Goal: Complete application form: Complete application form

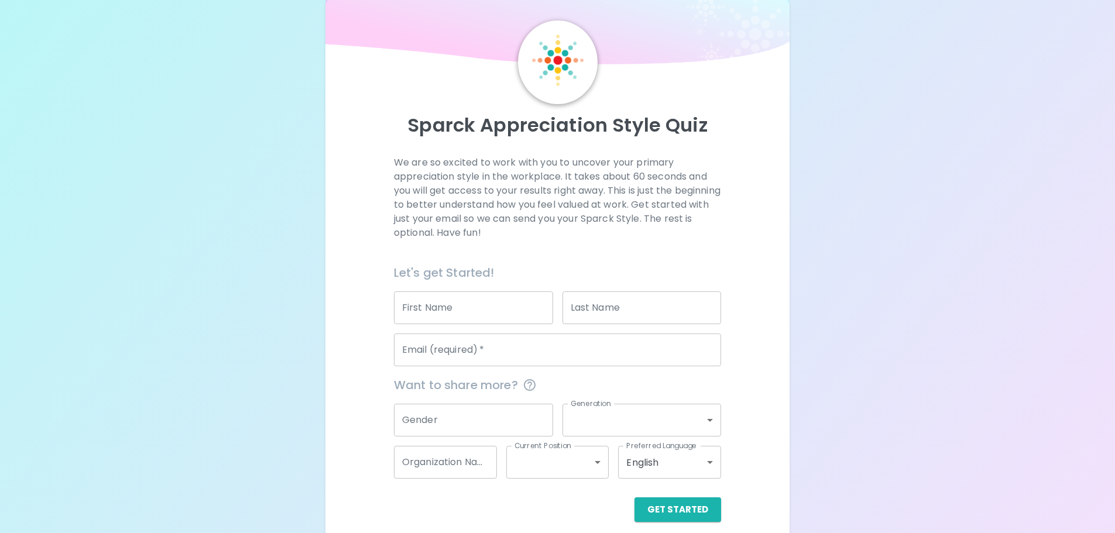
scroll to position [39, 0]
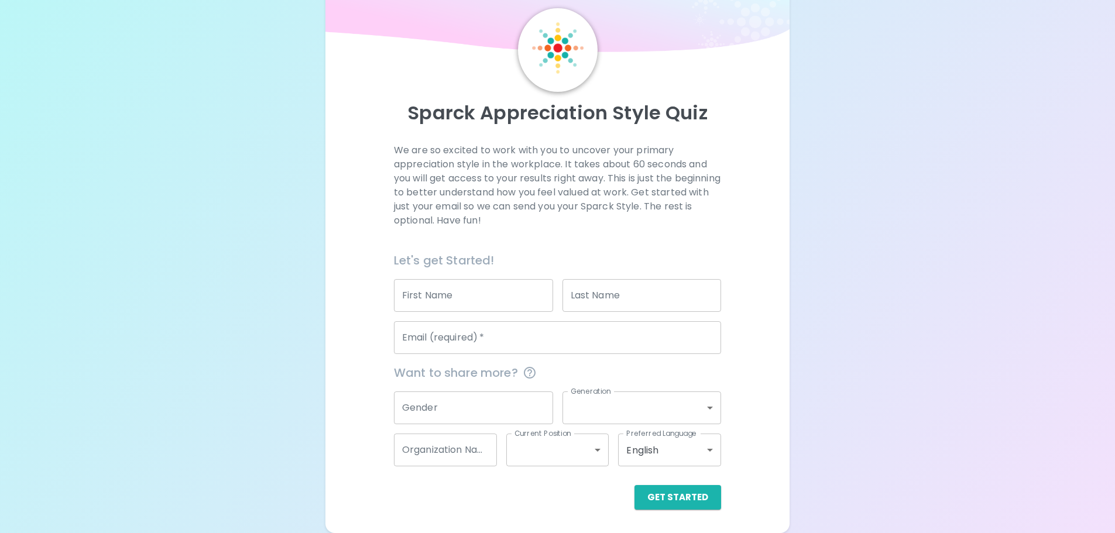
click at [455, 304] on input "First Name" at bounding box center [473, 295] width 159 height 33
type input "Conor"
type input "[PERSON_NAME]"
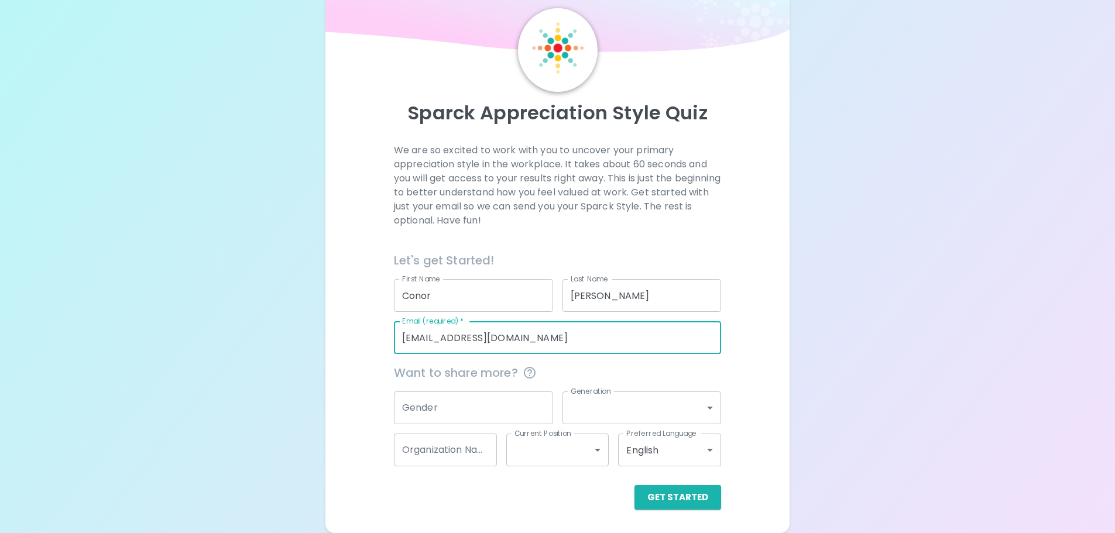
drag, startPoint x: 538, startPoint y: 335, endPoint x: 347, endPoint y: 327, distance: 191.1
click at [347, 327] on div "We are so excited to work with you to uncover your primary appreciation style i…" at bounding box center [558, 326] width 437 height 366
type input "[EMAIL_ADDRESS][PERSON_NAME][DOMAIN_NAME]"
click at [622, 405] on body "Sparck Appreciation Style Quiz We are so excited to work with you to uncover yo…" at bounding box center [562, 247] width 1124 height 572
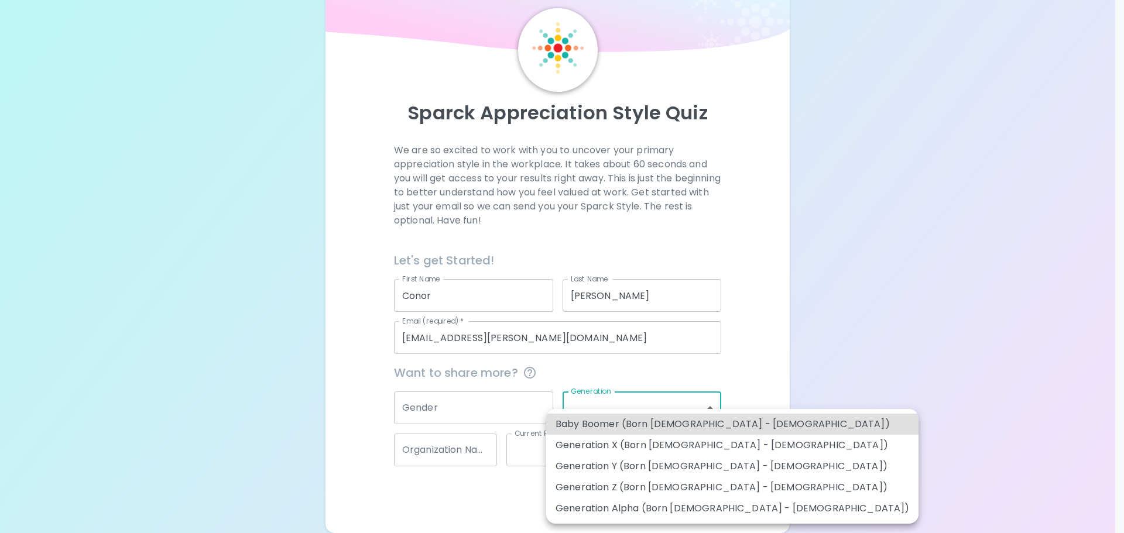
click at [647, 466] on li "Generation Y (Born [DEMOGRAPHIC_DATA] - [DEMOGRAPHIC_DATA])" at bounding box center [732, 466] width 372 height 21
type input "generation_y"
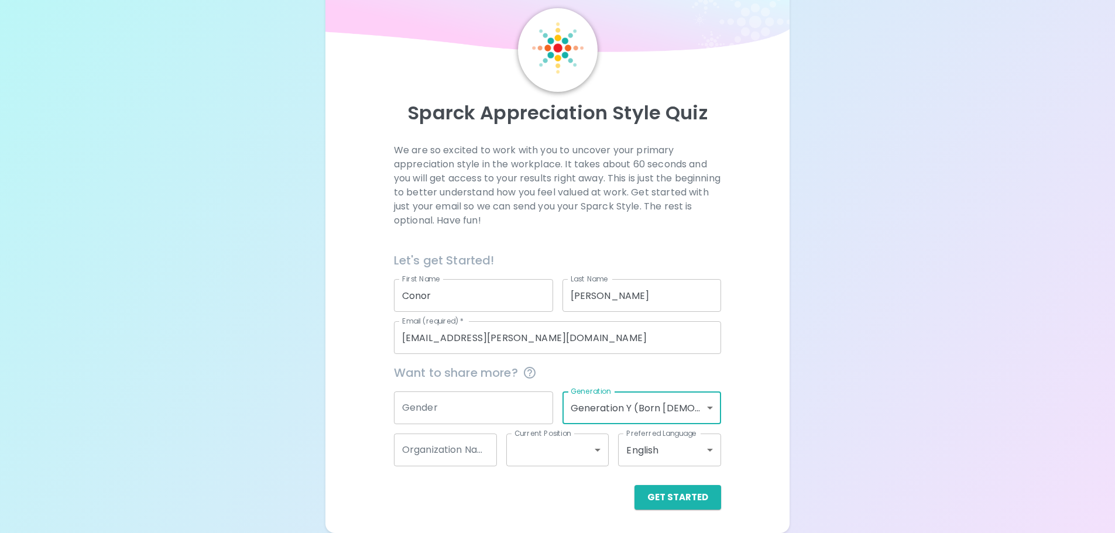
click at [458, 408] on input "Gender" at bounding box center [473, 408] width 159 height 33
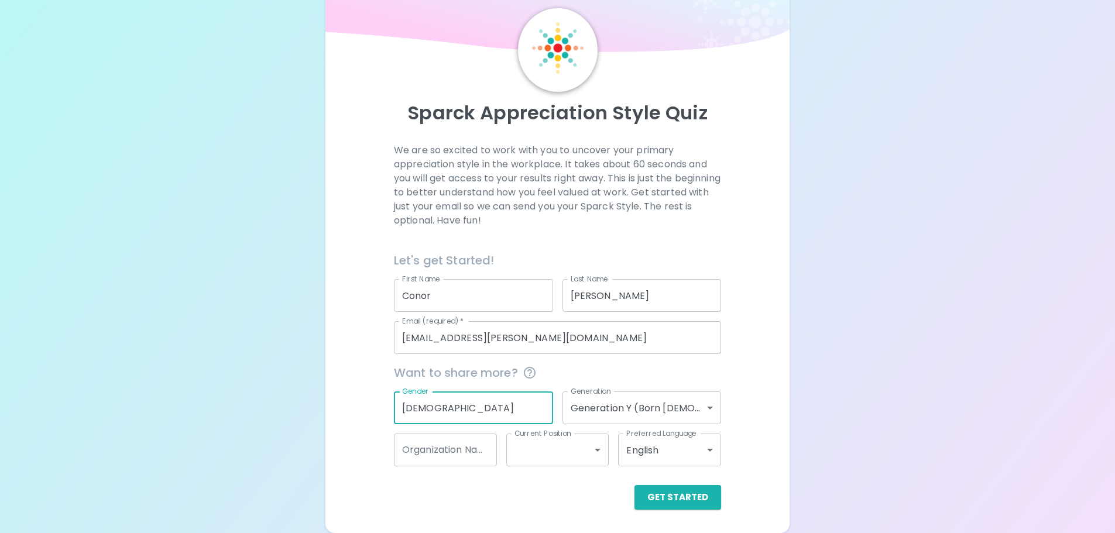
type input "[DEMOGRAPHIC_DATA]"
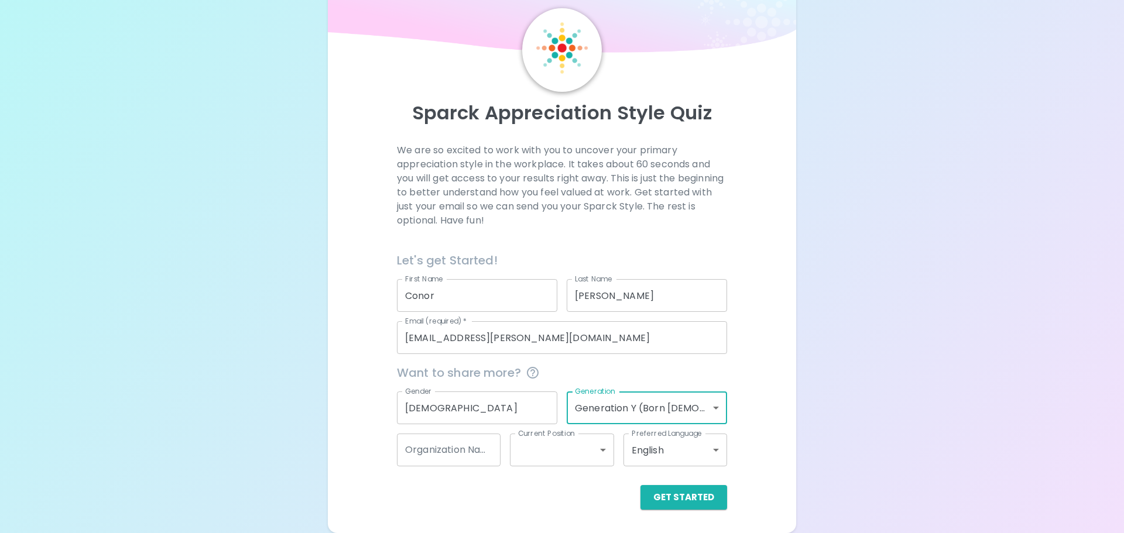
click at [545, 464] on body "Sparck Appreciation Style Quiz We are so excited to work with you to uncover yo…" at bounding box center [562, 247] width 1124 height 572
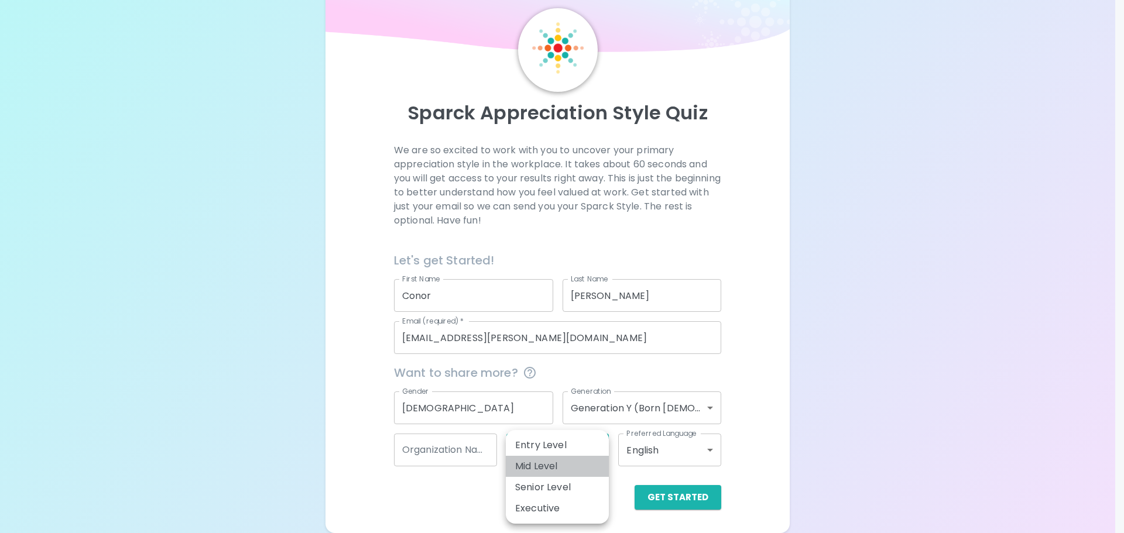
click at [550, 462] on li "Mid Level" at bounding box center [557, 466] width 103 height 21
type input "mid_level"
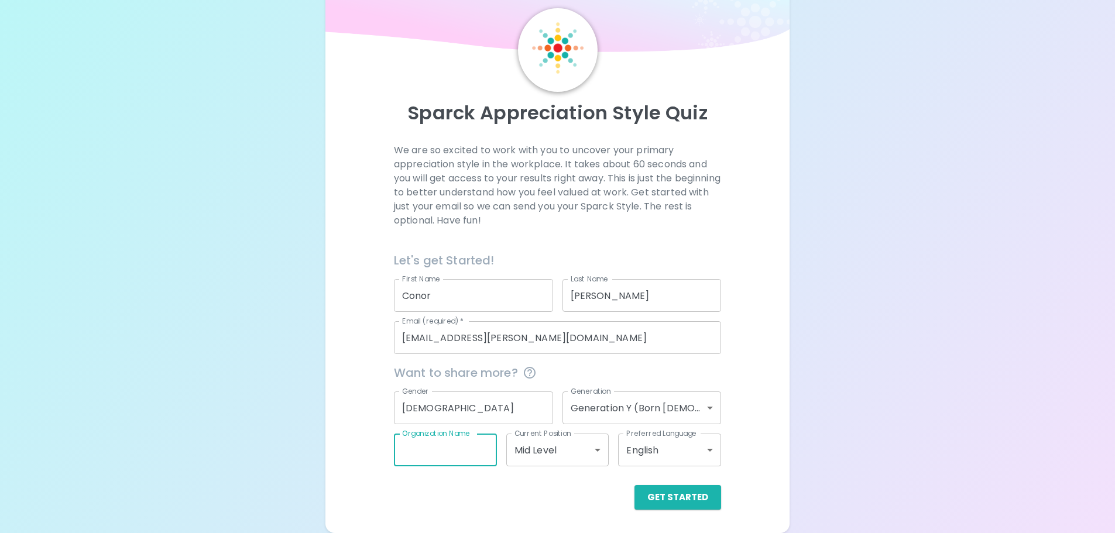
click at [457, 451] on input "Organization Name" at bounding box center [445, 450] width 103 height 33
type input "Kaseya"
click at [681, 499] on button "Get Started" at bounding box center [678, 497] width 87 height 25
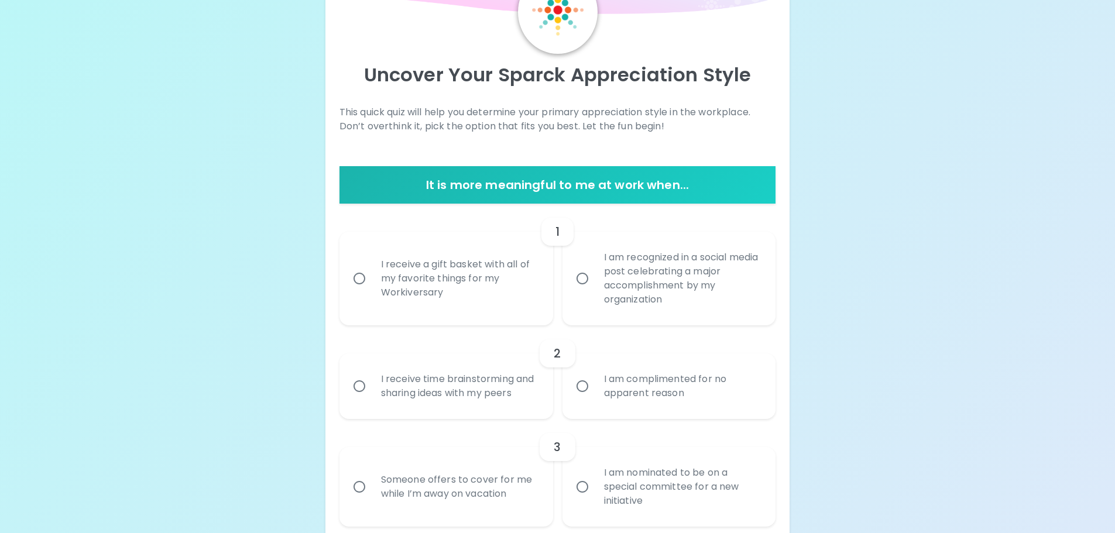
scroll to position [97, 0]
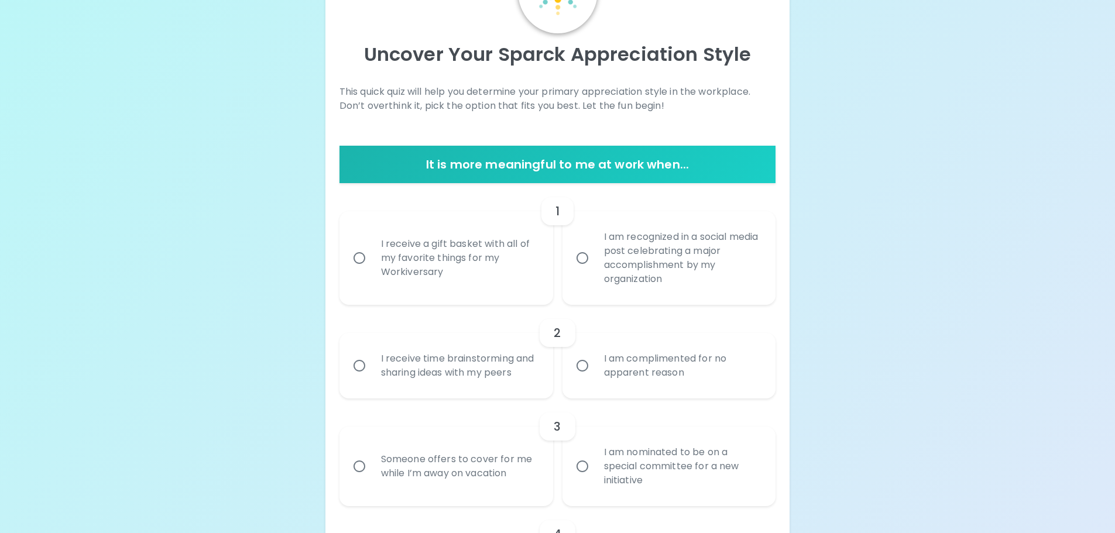
click at [364, 257] on input "I receive a gift basket with all of my favorite things for my Workiversary" at bounding box center [359, 258] width 25 height 25
radio input "true"
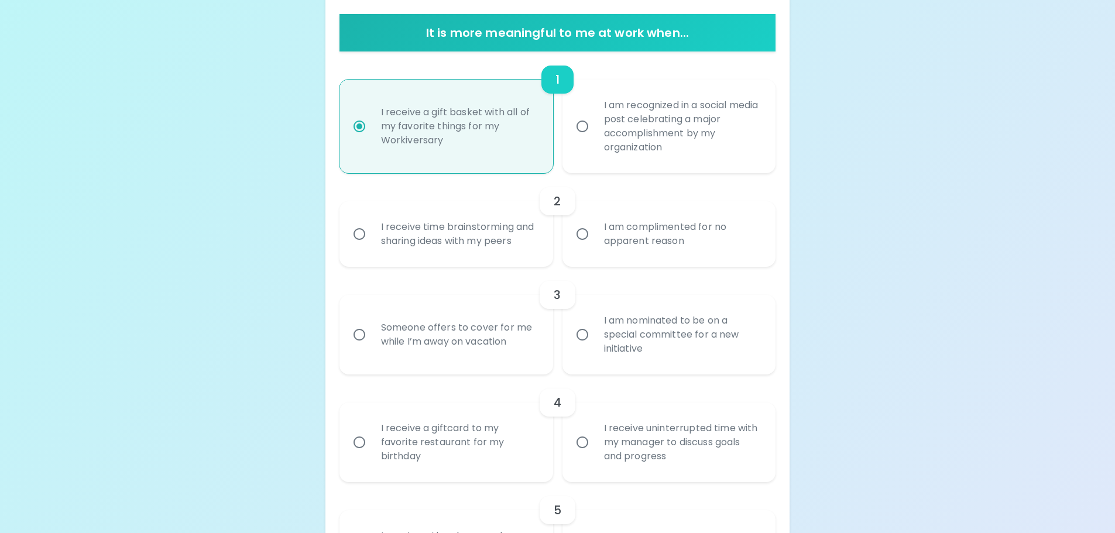
scroll to position [249, 0]
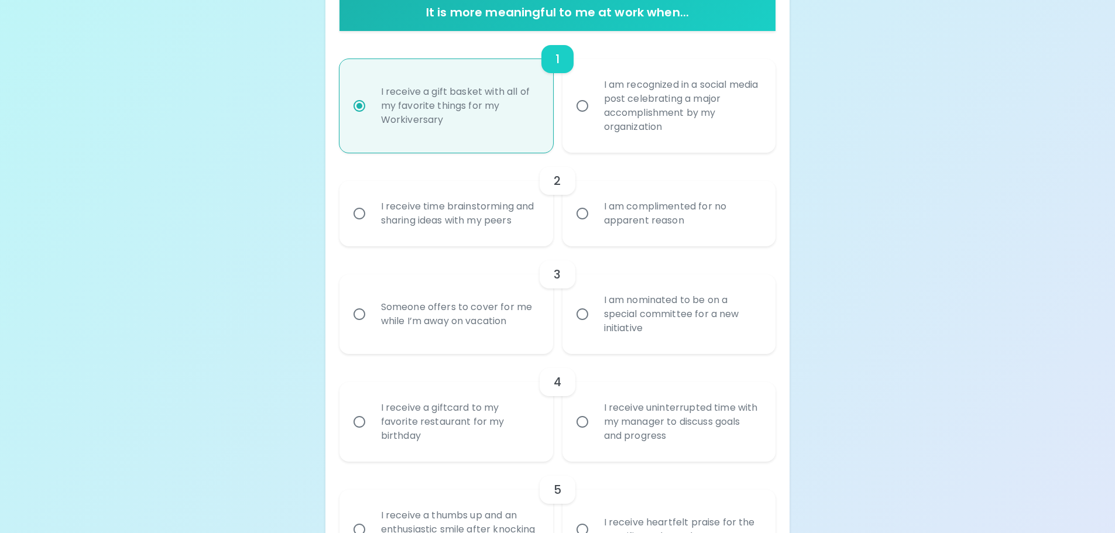
click at [586, 210] on input "I am complimented for no apparent reason" at bounding box center [582, 213] width 25 height 25
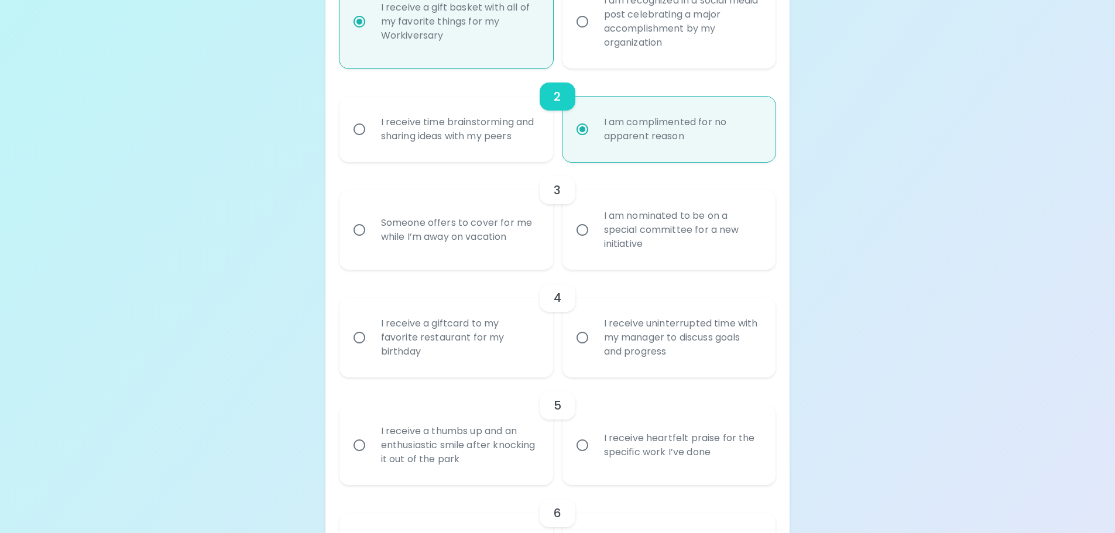
scroll to position [343, 0]
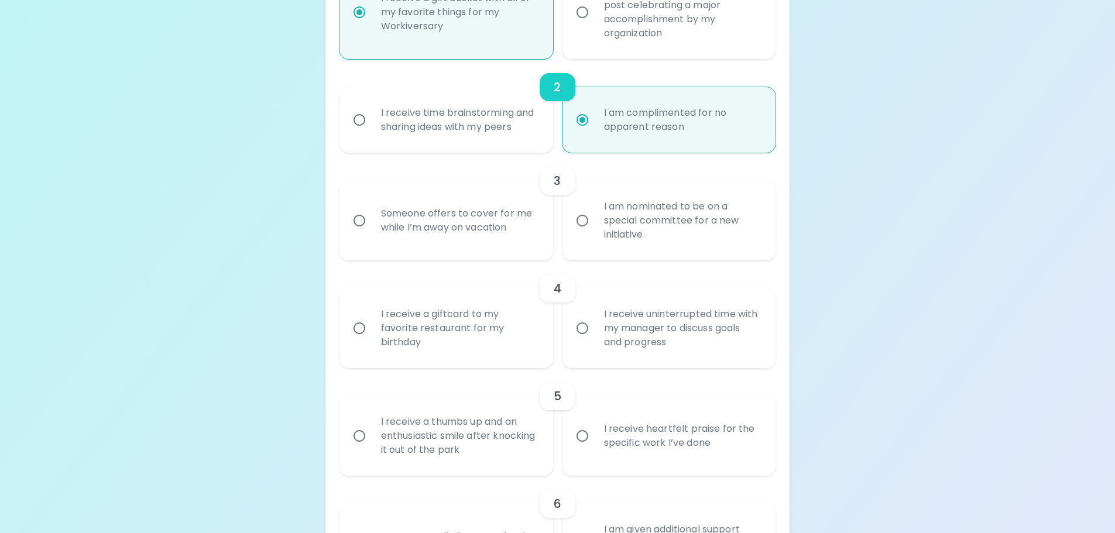
radio input "true"
click at [585, 218] on input "I am nominated to be on a special committee for a new initiative" at bounding box center [582, 220] width 25 height 25
radio input "false"
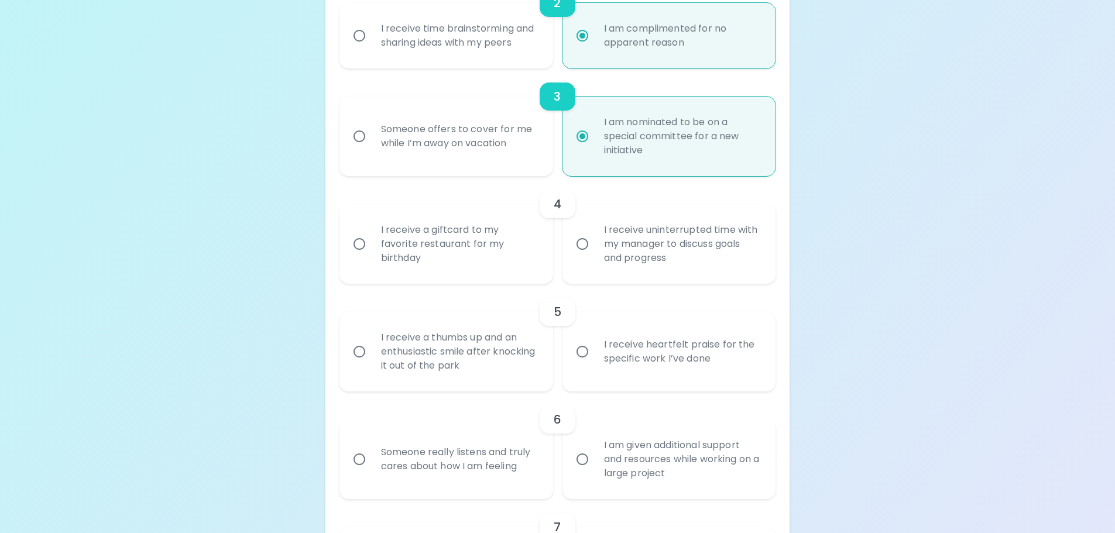
scroll to position [437, 0]
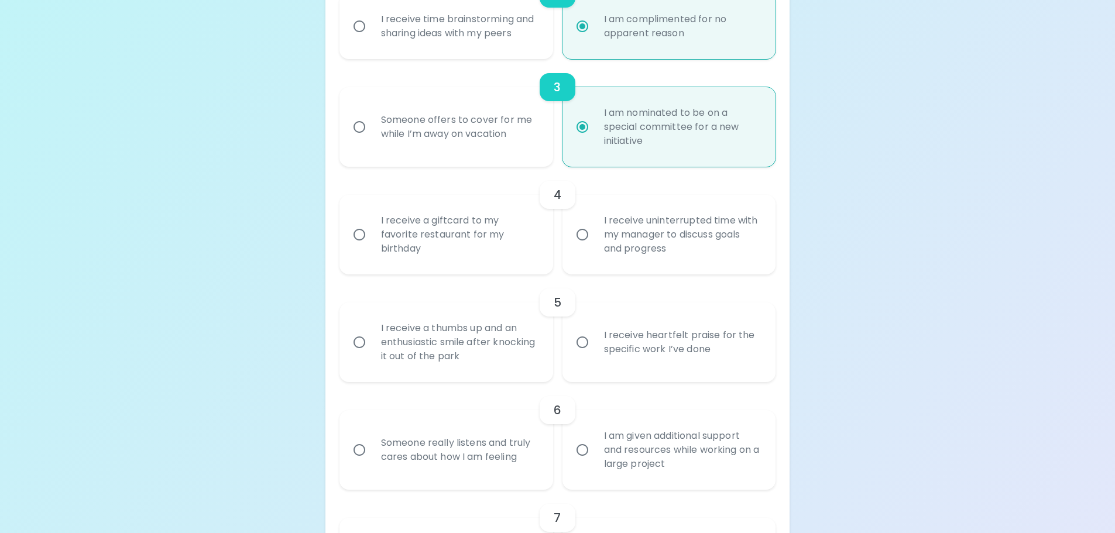
radio input "true"
click at [581, 226] on input "I receive uninterrupted time with my manager to discuss goals and progress" at bounding box center [582, 234] width 25 height 25
radio input "false"
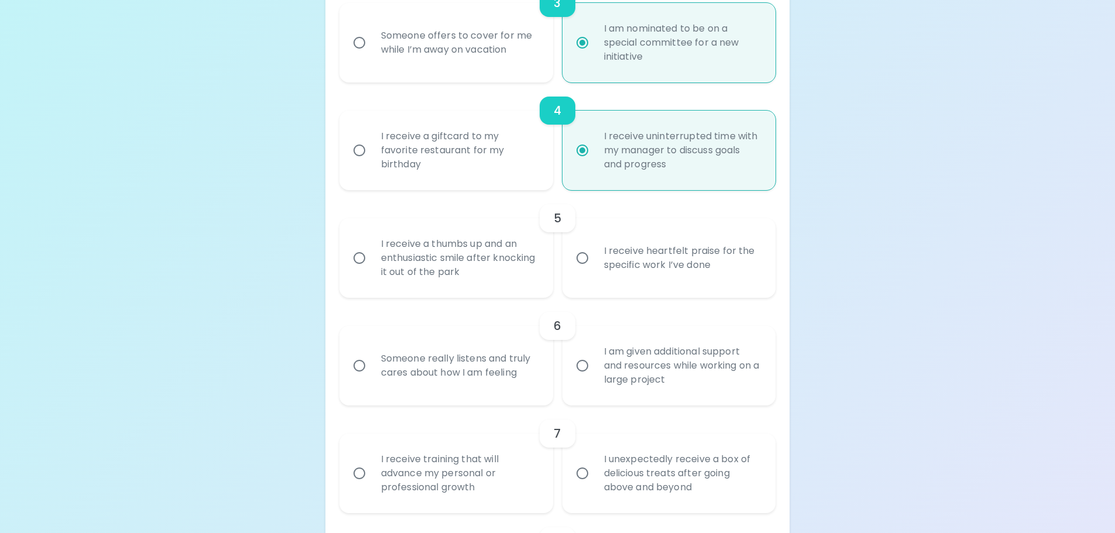
scroll to position [530, 0]
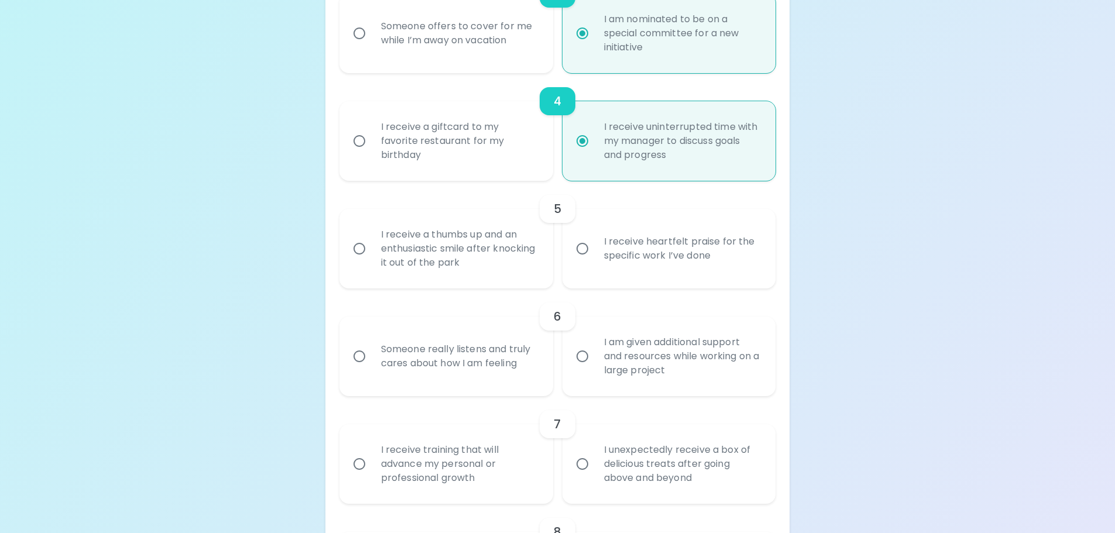
radio input "true"
click at [595, 248] on div "I receive heartfelt praise for the specific work I’ve done" at bounding box center [682, 249] width 175 height 56
click at [595, 248] on input "I receive heartfelt praise for the specific work I’ve done" at bounding box center [582, 249] width 25 height 25
radio input "false"
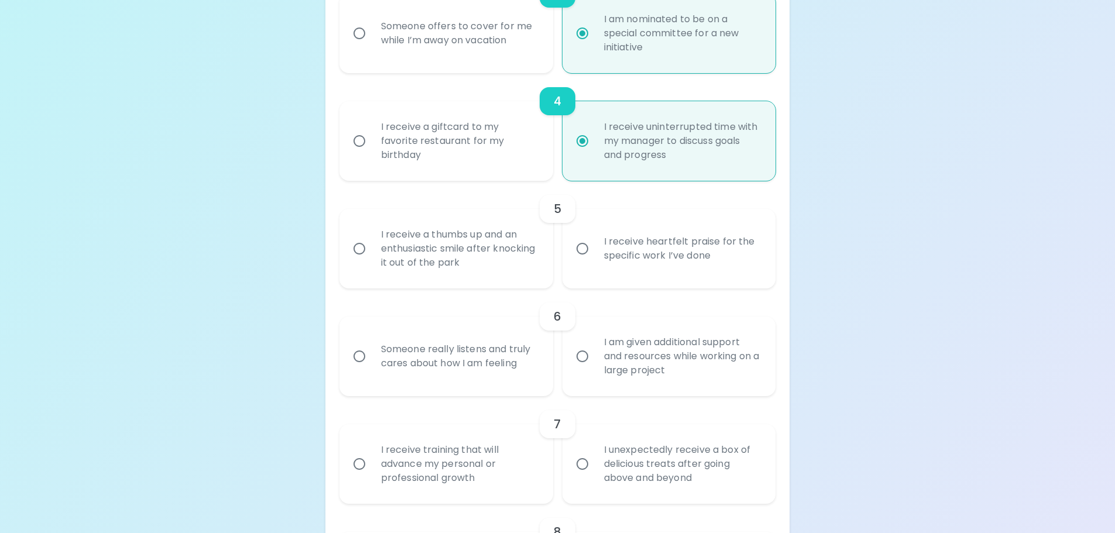
radio input "false"
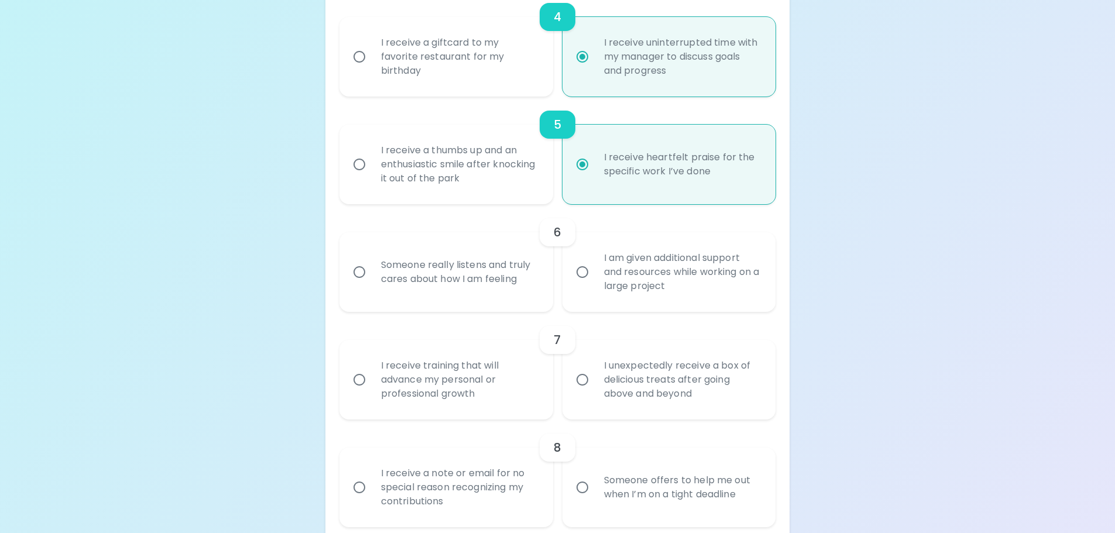
scroll to position [624, 0]
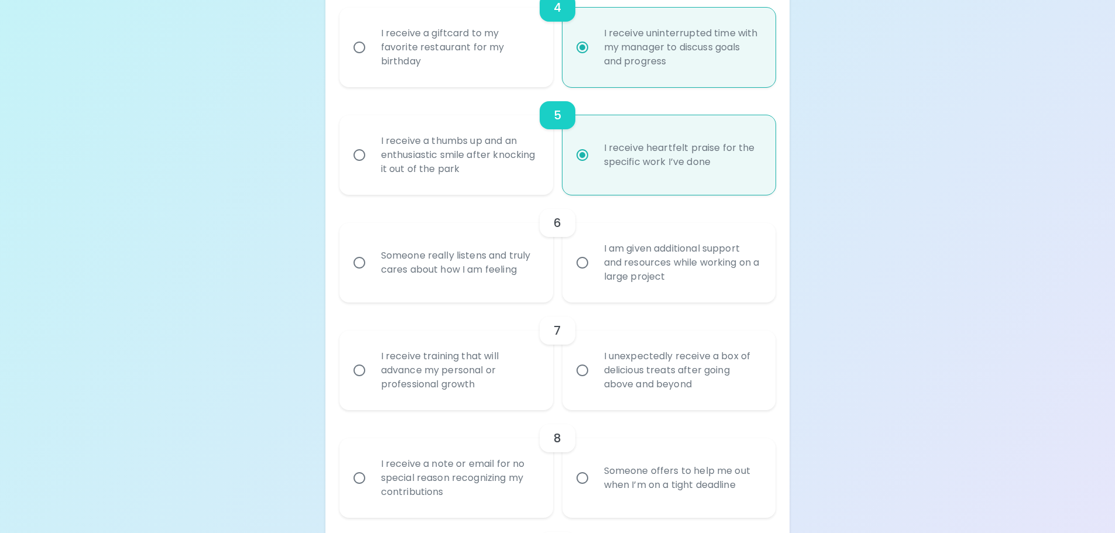
radio input "true"
click at [584, 257] on input "I am given additional support and resources while working on a large project" at bounding box center [582, 263] width 25 height 25
radio input "false"
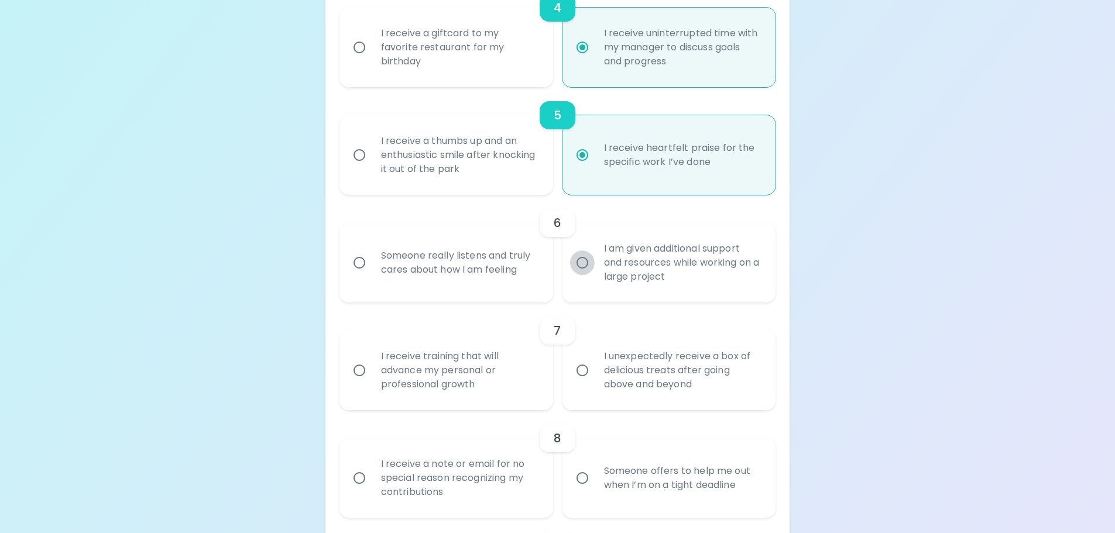
radio input "false"
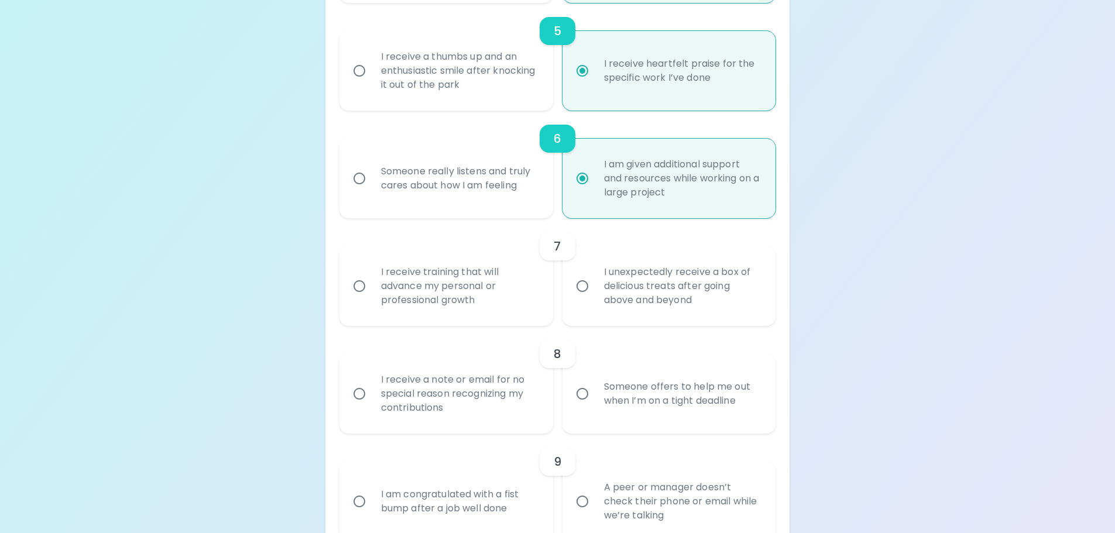
scroll to position [718, 0]
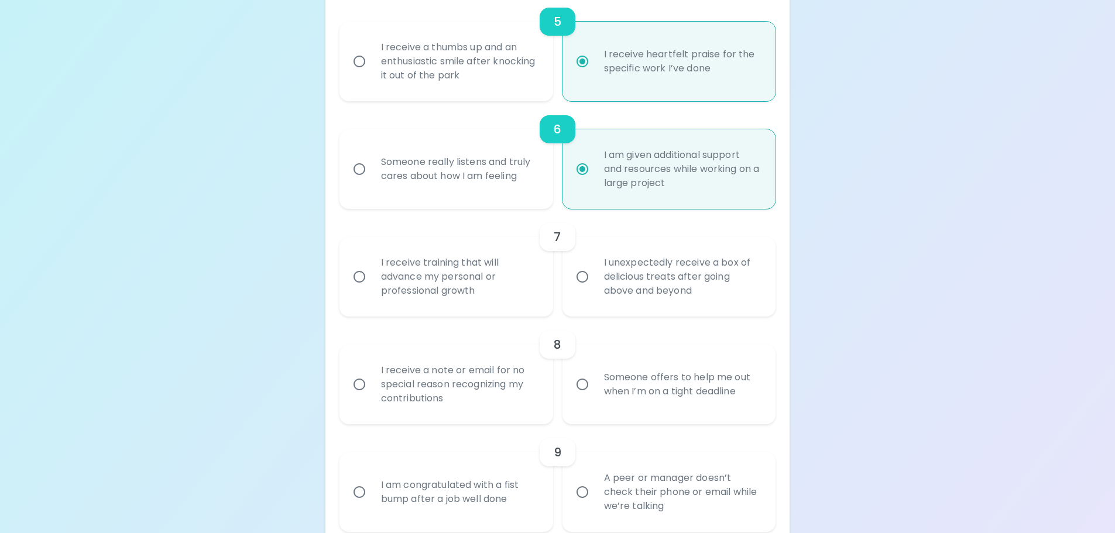
radio input "true"
click at [362, 263] on label "I receive training that will advance my personal or professional growth" at bounding box center [440, 277] width 214 height 80
click at [362, 265] on input "I receive training that will advance my personal or professional growth" at bounding box center [359, 277] width 25 height 25
radio input "false"
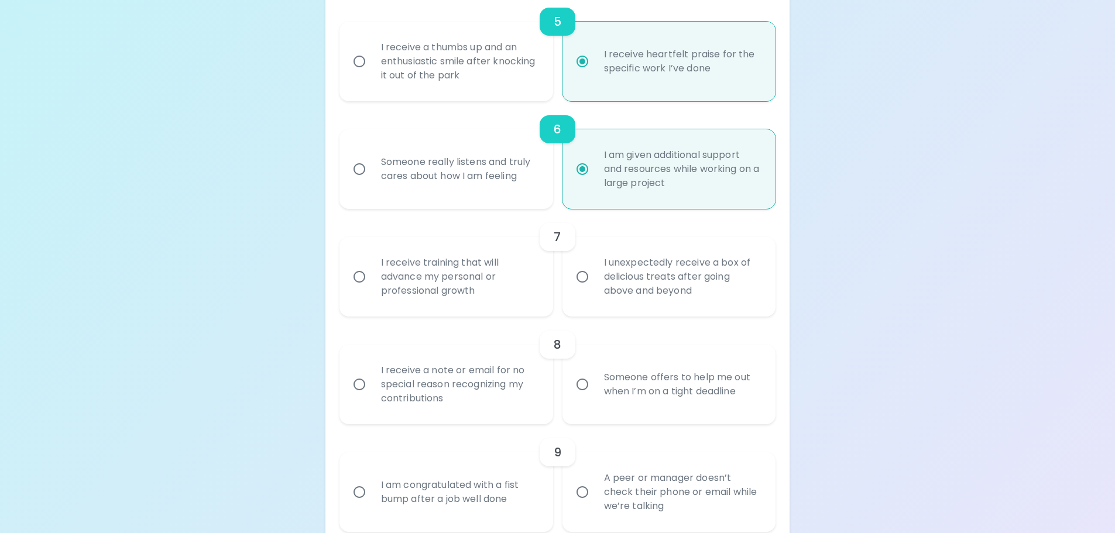
radio input "false"
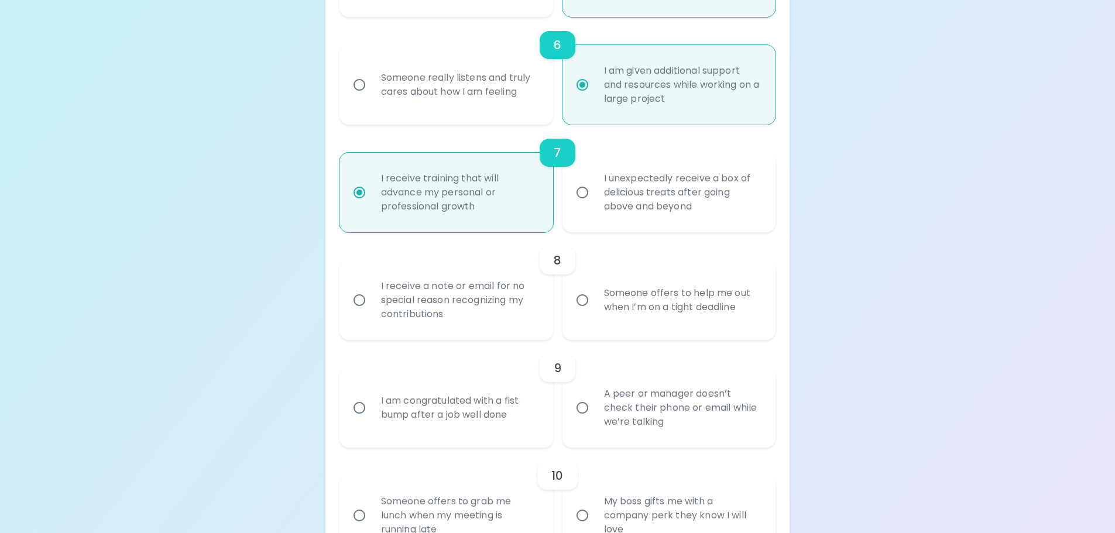
scroll to position [811, 0]
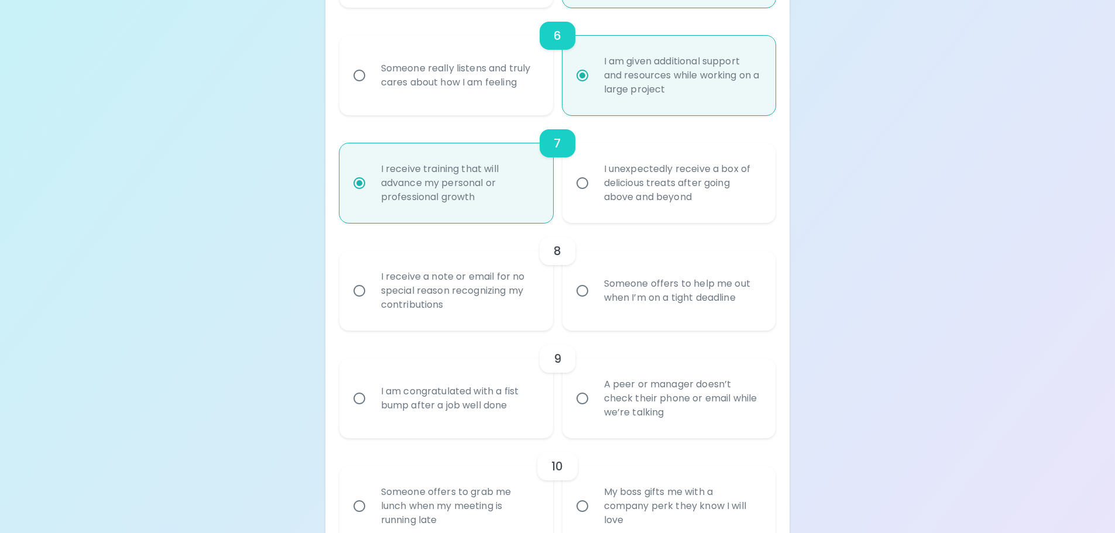
radio input "true"
click at [441, 293] on div "I receive a note or email for no special reason recognizing my contributions" at bounding box center [459, 291] width 175 height 70
click at [372, 293] on input "I receive a note or email for no special reason recognizing my contributions" at bounding box center [359, 291] width 25 height 25
radio input "false"
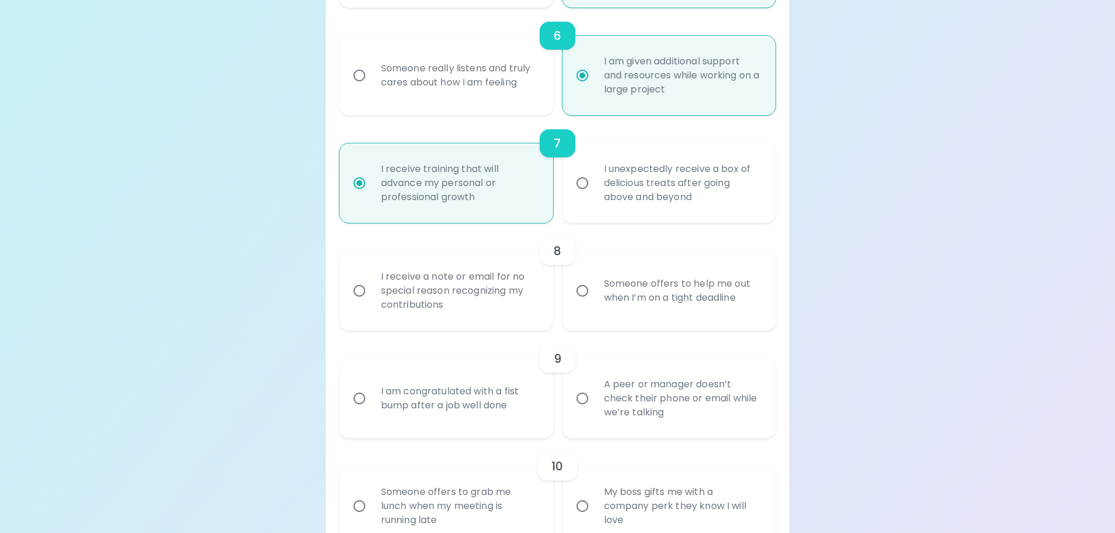
radio input "false"
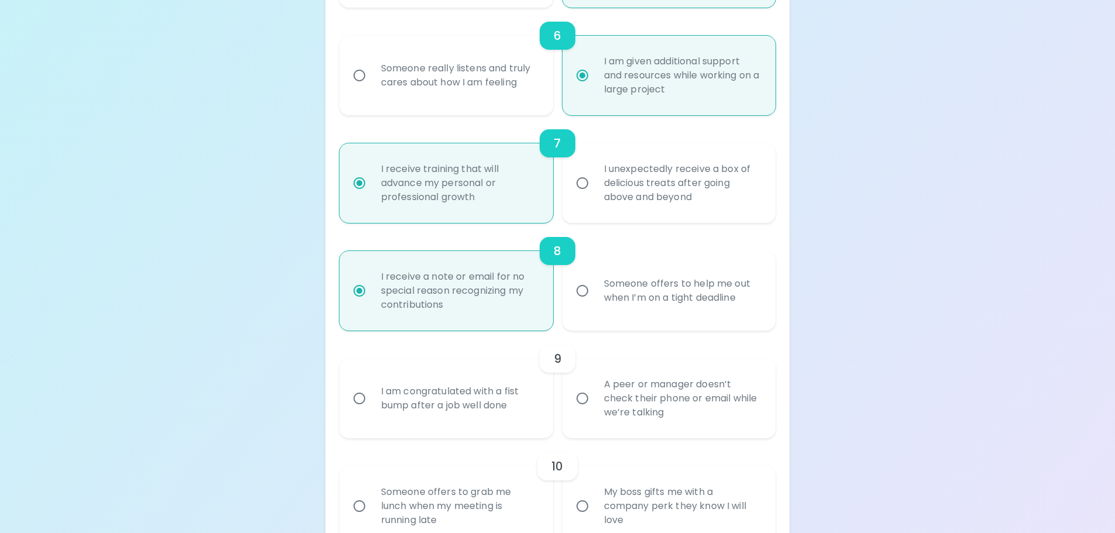
scroll to position [905, 0]
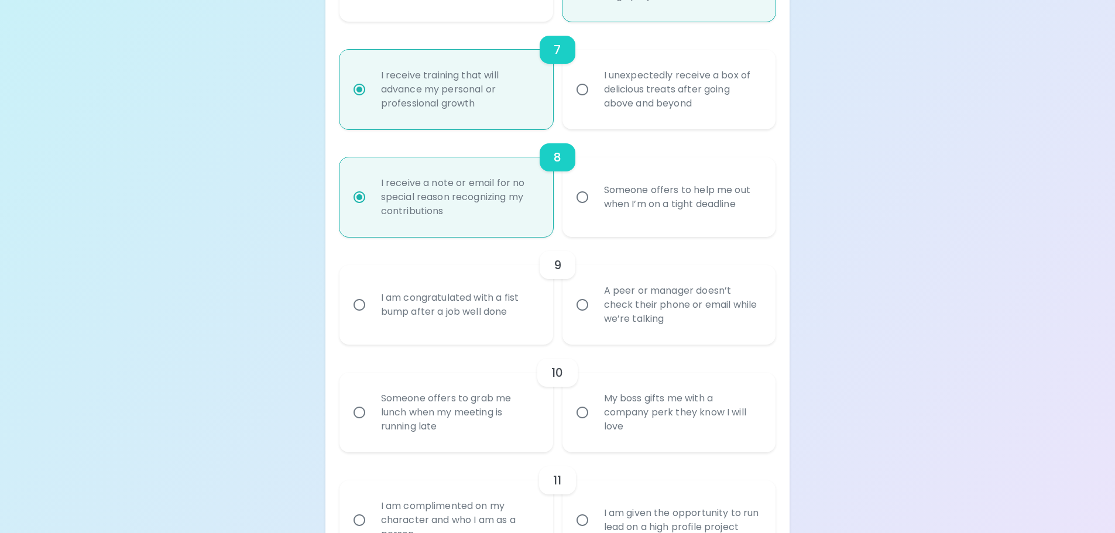
radio input "true"
click at [440, 307] on div "I am congratulated with a fist bump after a job well done" at bounding box center [459, 305] width 175 height 56
click at [372, 307] on input "I am congratulated with a fist bump after a job well done" at bounding box center [359, 305] width 25 height 25
radio input "false"
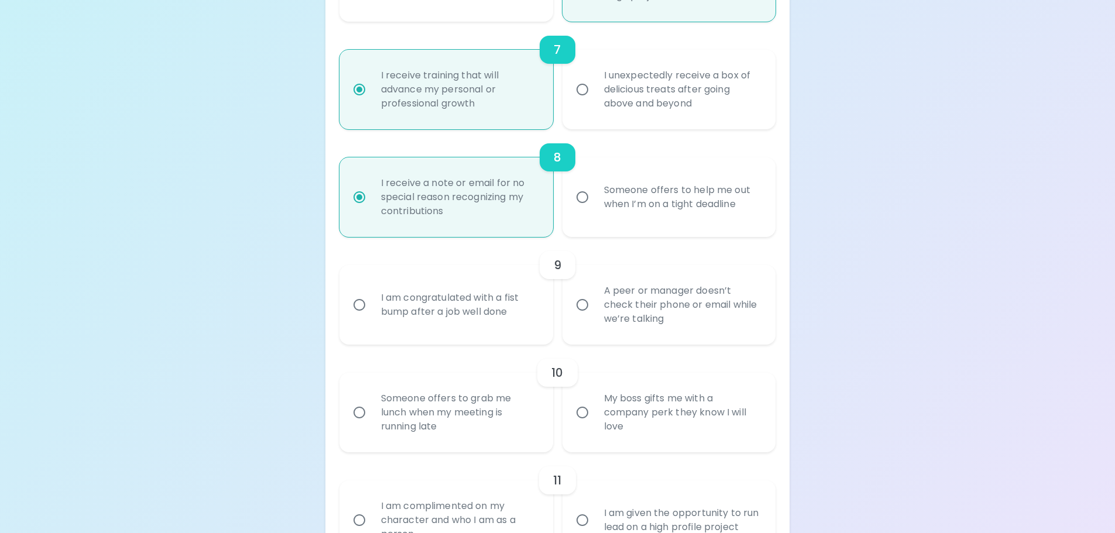
radio input "false"
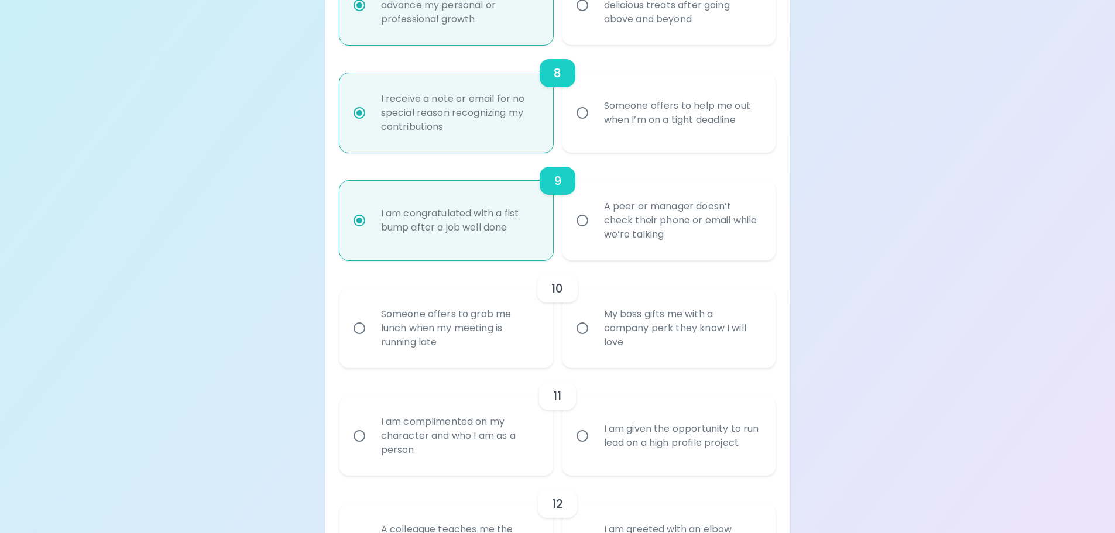
scroll to position [999, 0]
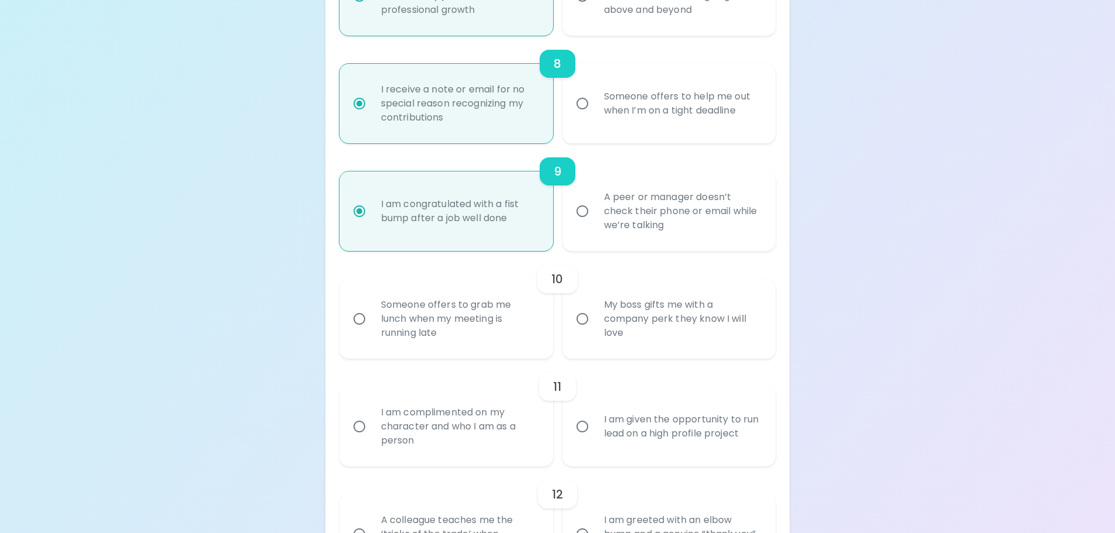
radio input "true"
click at [577, 214] on input "A peer or manager doesn’t check their phone or email while we’re talking" at bounding box center [582, 211] width 25 height 25
radio input "false"
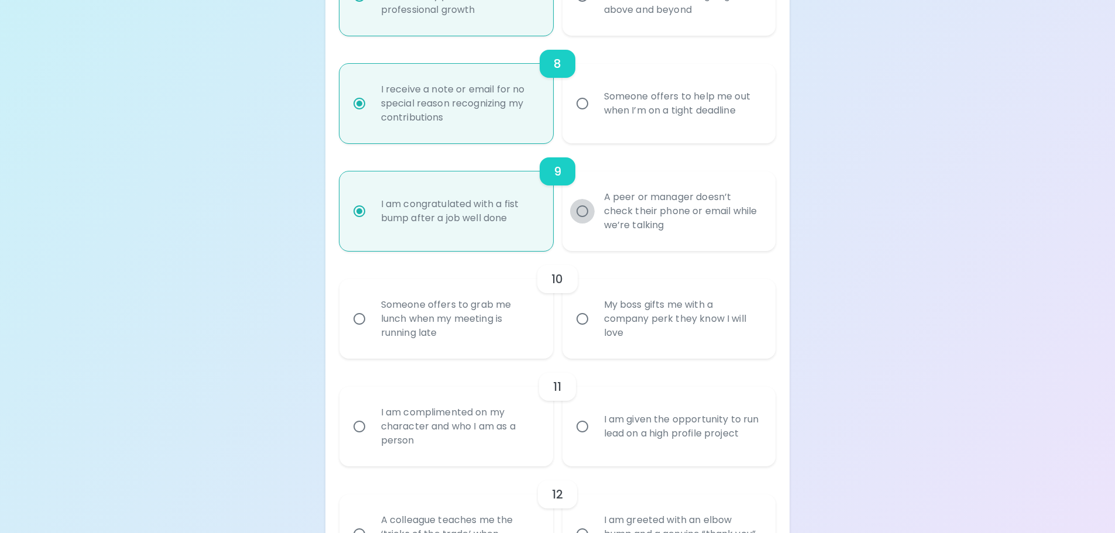
radio input "false"
radio input "true"
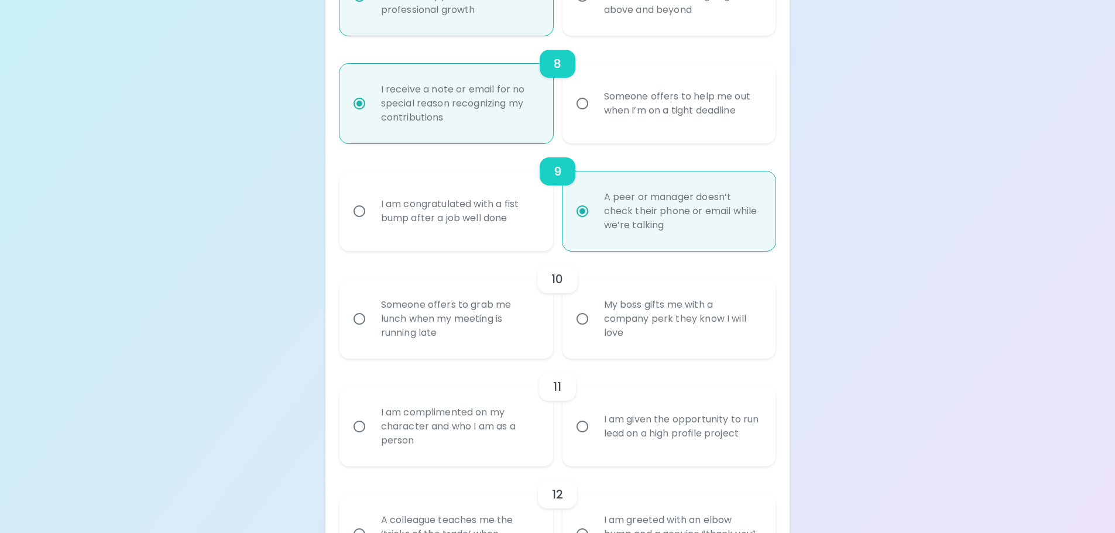
radio input "true"
click at [585, 311] on input "My boss gifts me with a company perk they know I will love" at bounding box center [582, 319] width 25 height 25
radio input "false"
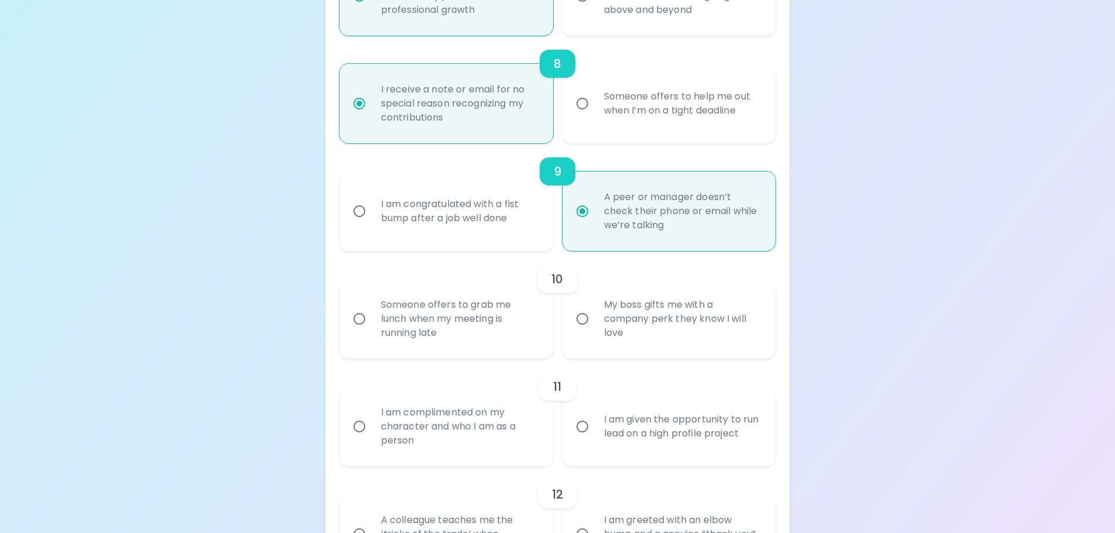
radio input "false"
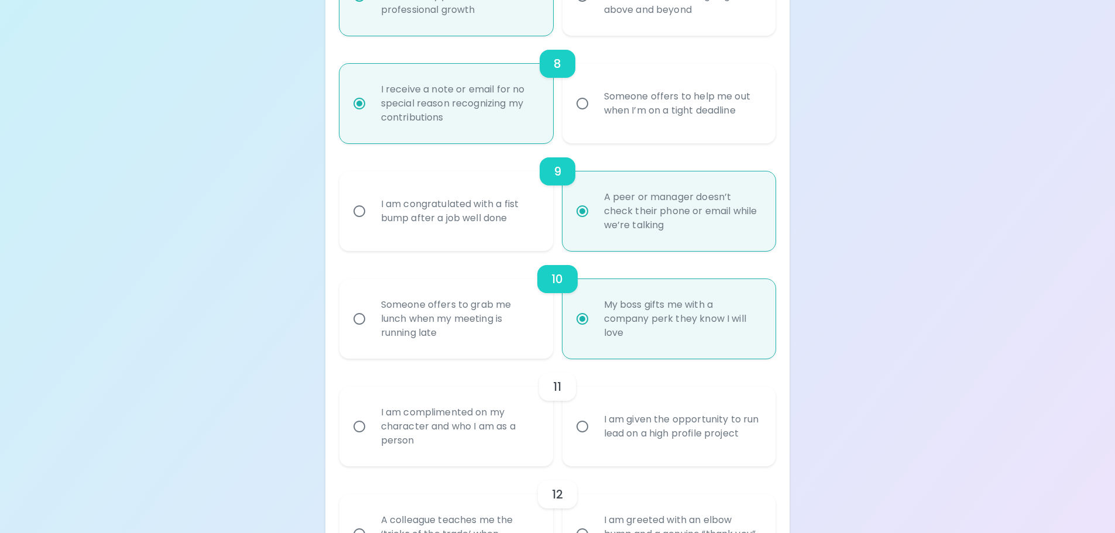
scroll to position [1092, 0]
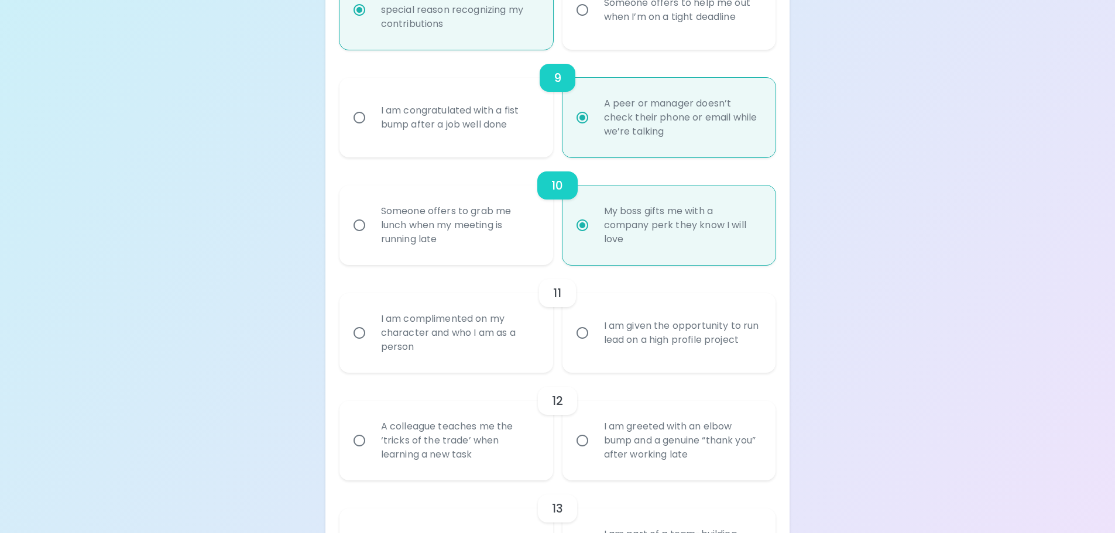
radio input "true"
click at [501, 222] on div "Someone offers to grab me lunch when my meeting is running late" at bounding box center [459, 225] width 175 height 70
click at [372, 222] on input "Someone offers to grab me lunch when my meeting is running late" at bounding box center [359, 225] width 25 height 25
radio input "false"
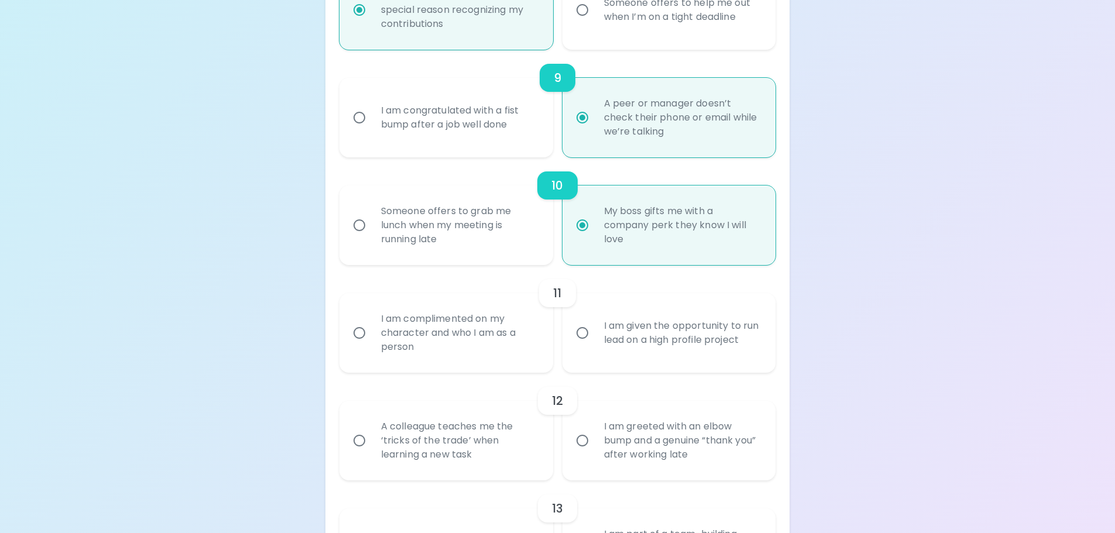
radio input "false"
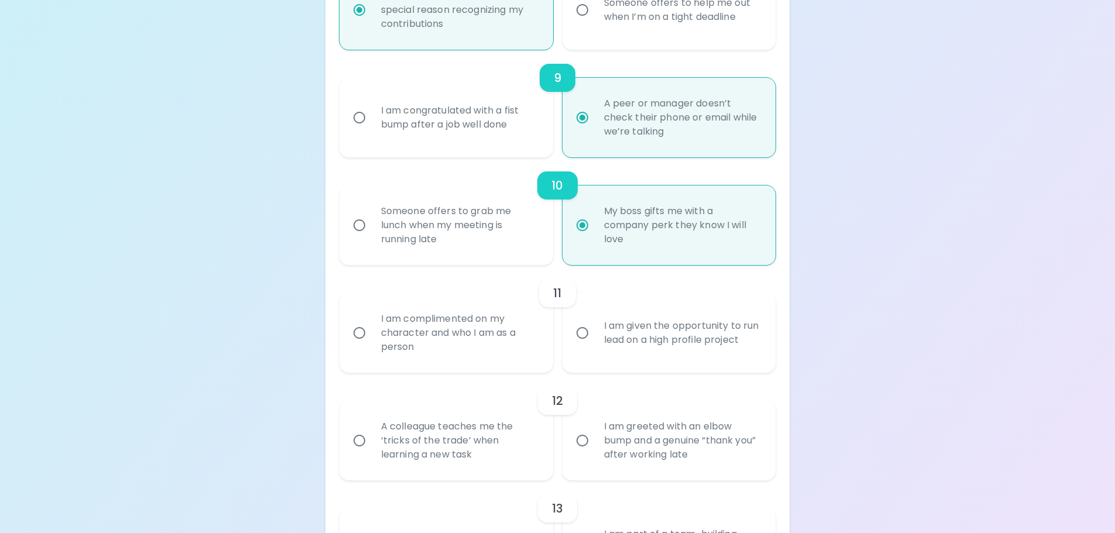
radio input "false"
radio input "true"
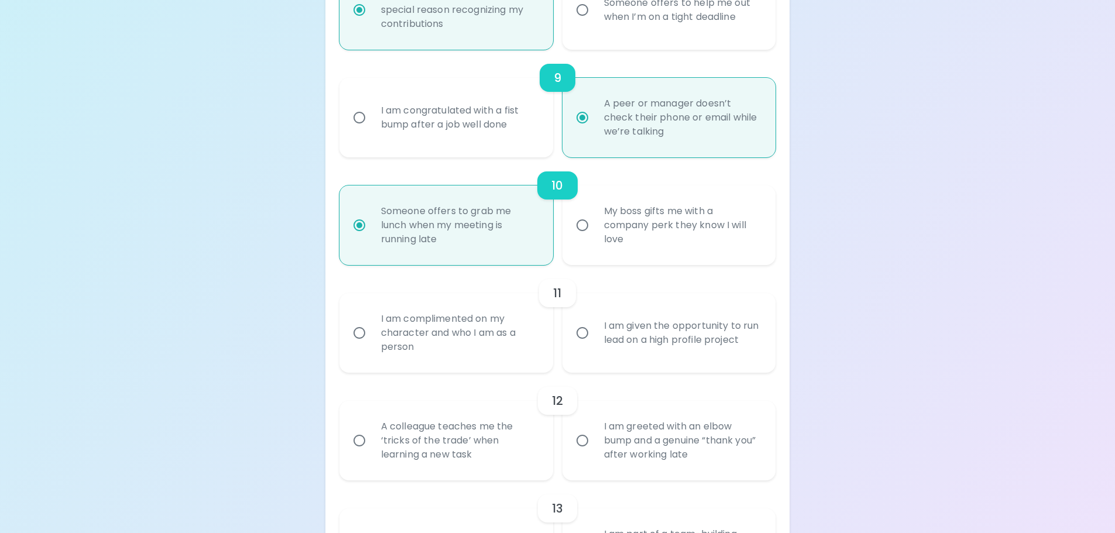
radio input "true"
click at [595, 220] on div "My boss gifts me with a company perk they know I will love" at bounding box center [682, 225] width 175 height 70
click at [595, 220] on input "My boss gifts me with a company perk they know I will love" at bounding box center [582, 225] width 25 height 25
radio input "false"
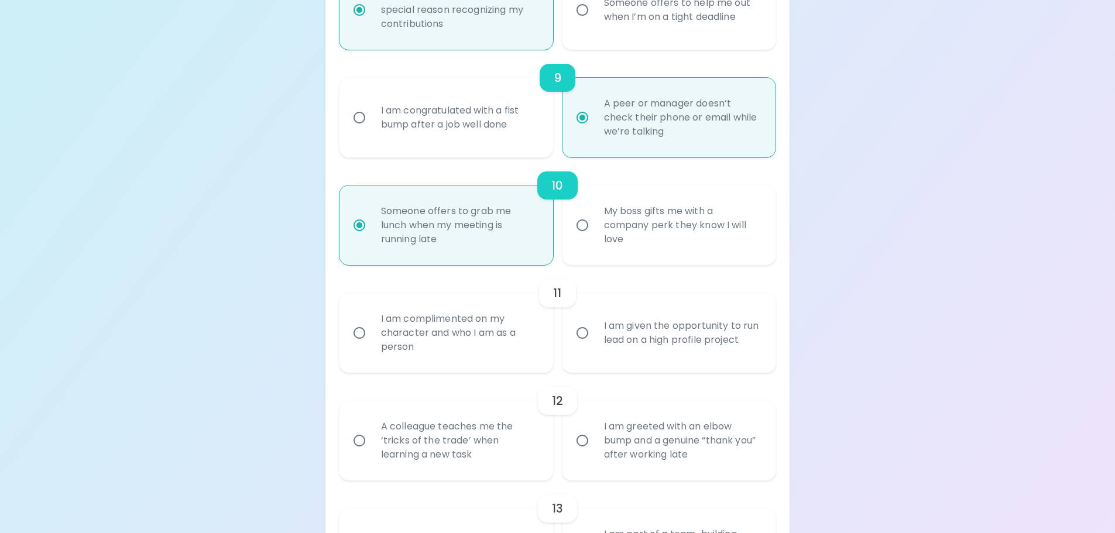
radio input "false"
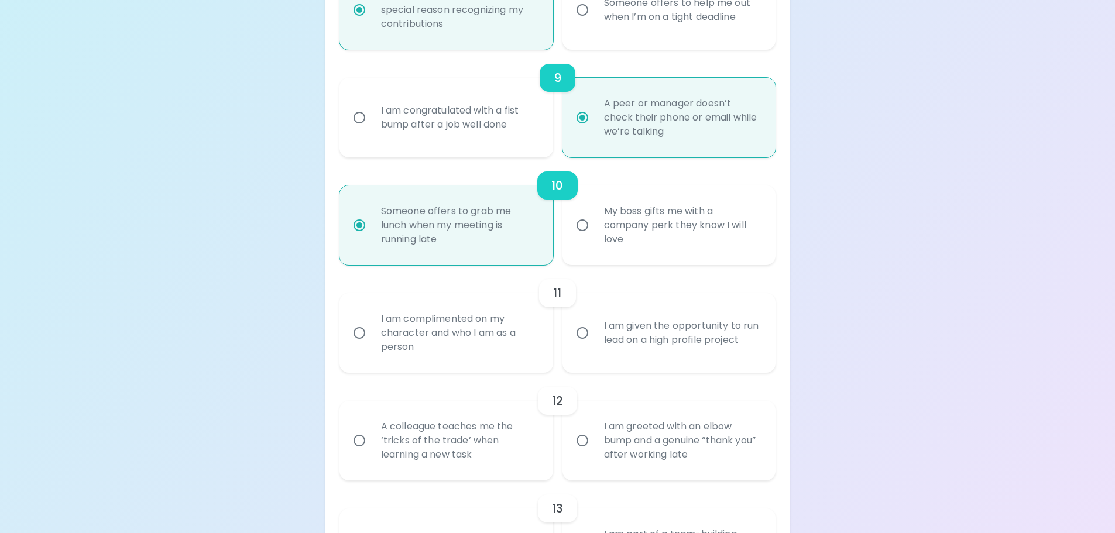
radio input "false"
radio input "true"
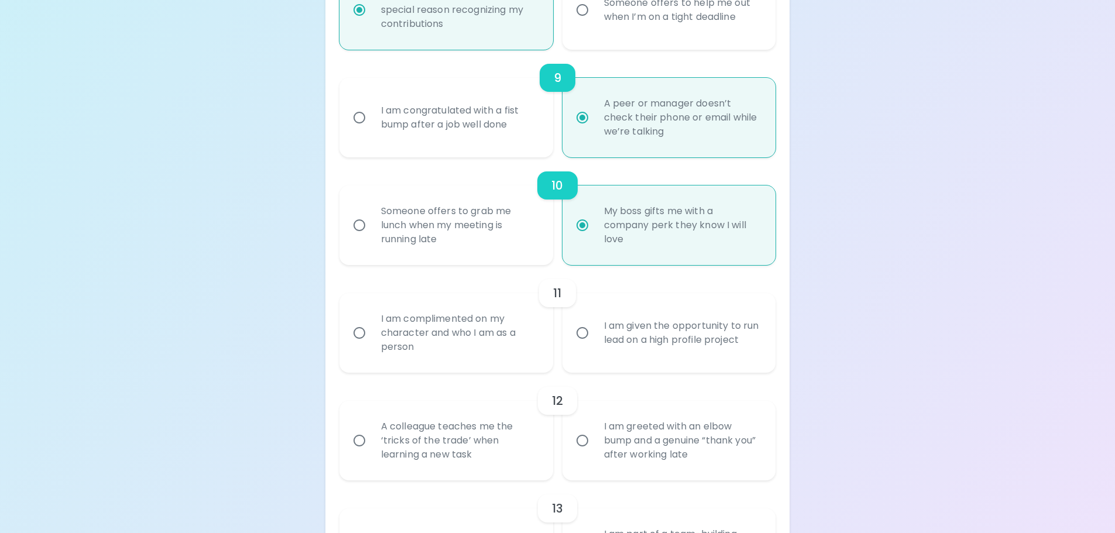
radio input "true"
click at [629, 323] on div "I am given the opportunity to run lead on a high profile project" at bounding box center [682, 333] width 175 height 56
click at [595, 323] on input "I am given the opportunity to run lead on a high profile project" at bounding box center [582, 333] width 25 height 25
radio input "false"
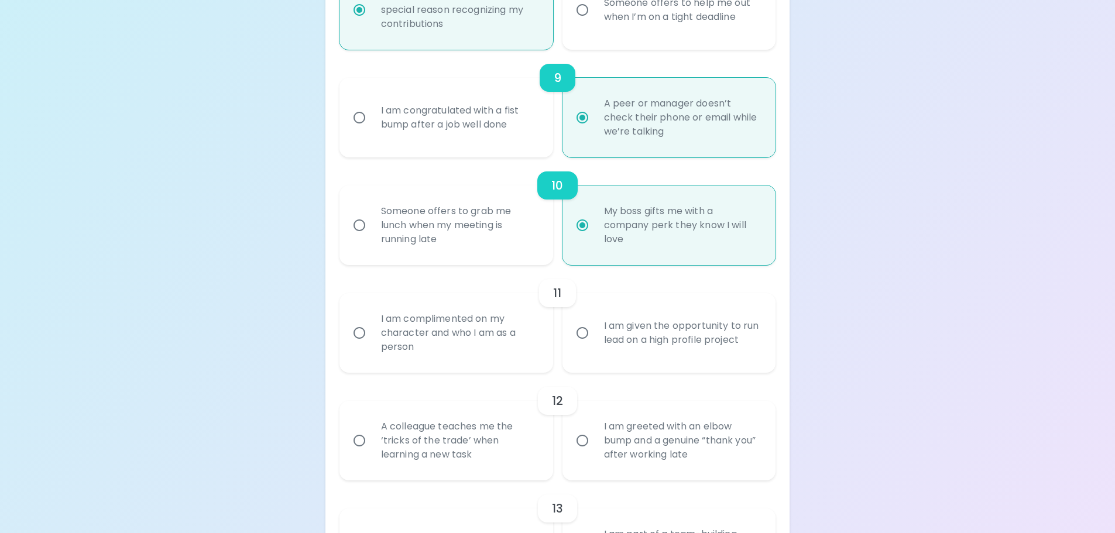
radio input "false"
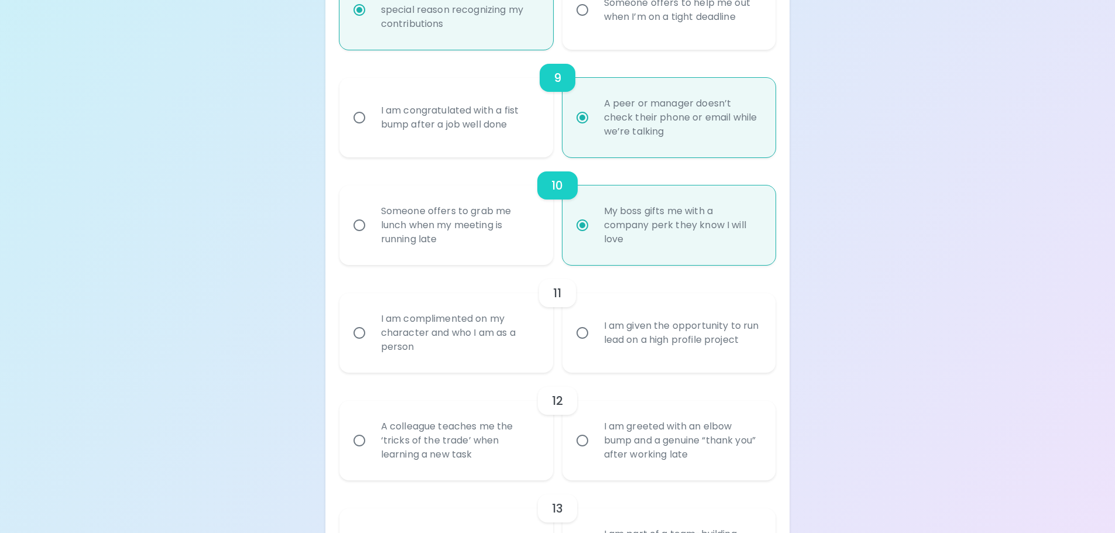
radio input "false"
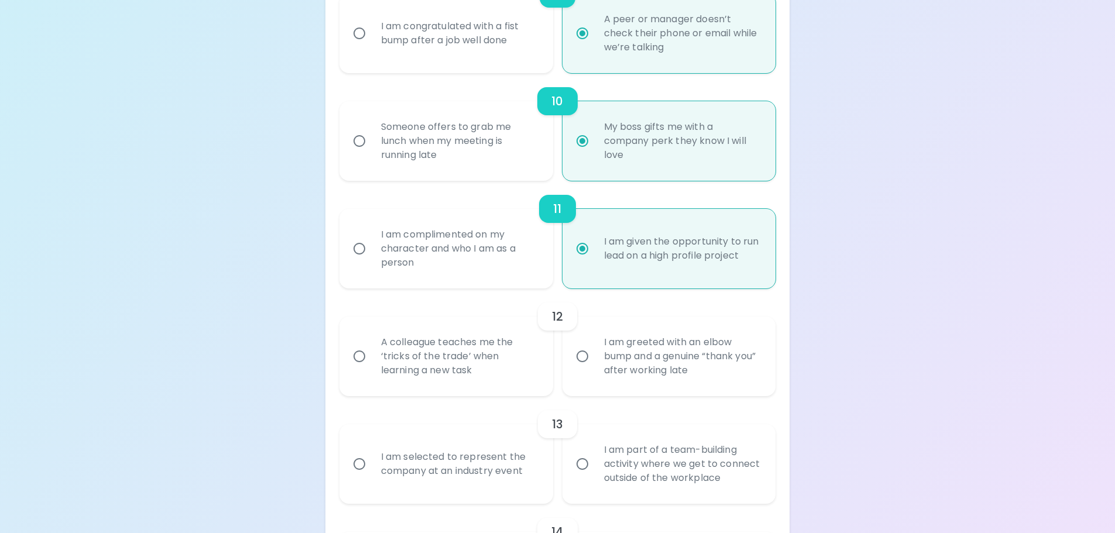
scroll to position [1186, 0]
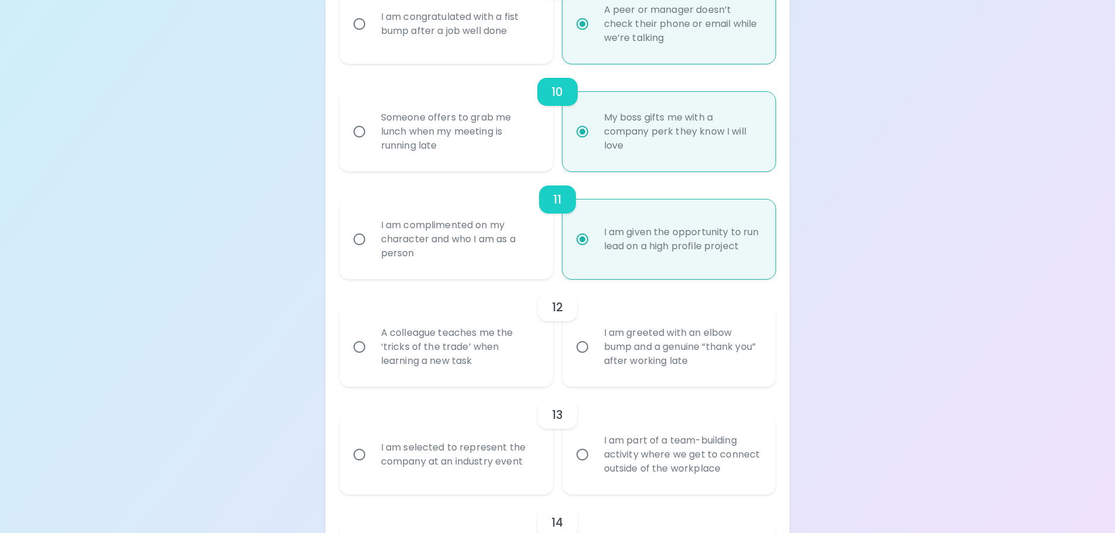
radio input "true"
click at [477, 356] on div "A colleague teaches me the ‘tricks of the trade’ when learning a new task" at bounding box center [459, 347] width 175 height 70
click at [372, 356] on input "A colleague teaches me the ‘tricks of the trade’ when learning a new task" at bounding box center [359, 347] width 25 height 25
radio input "false"
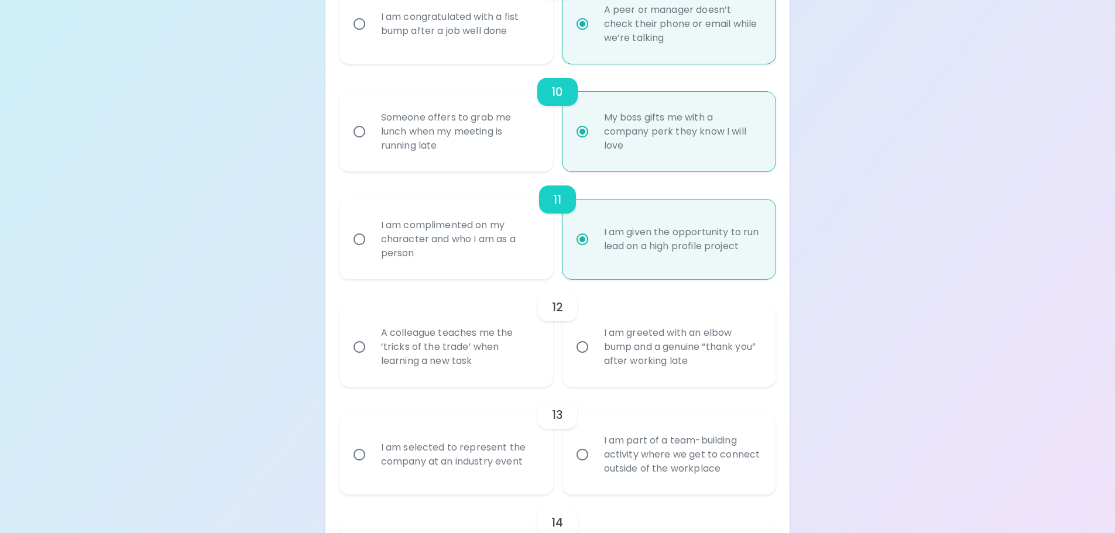
radio input "false"
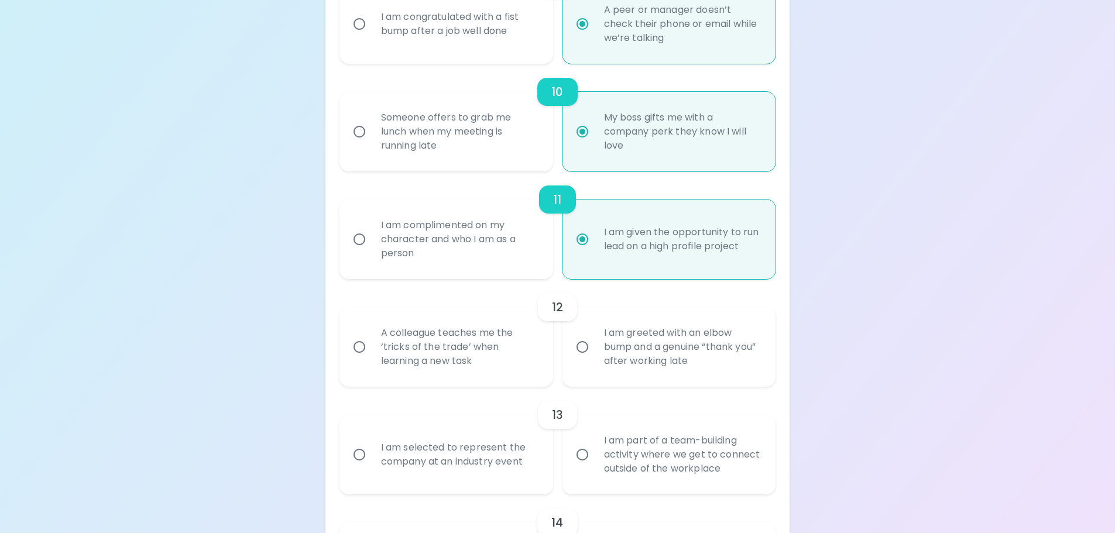
radio input "false"
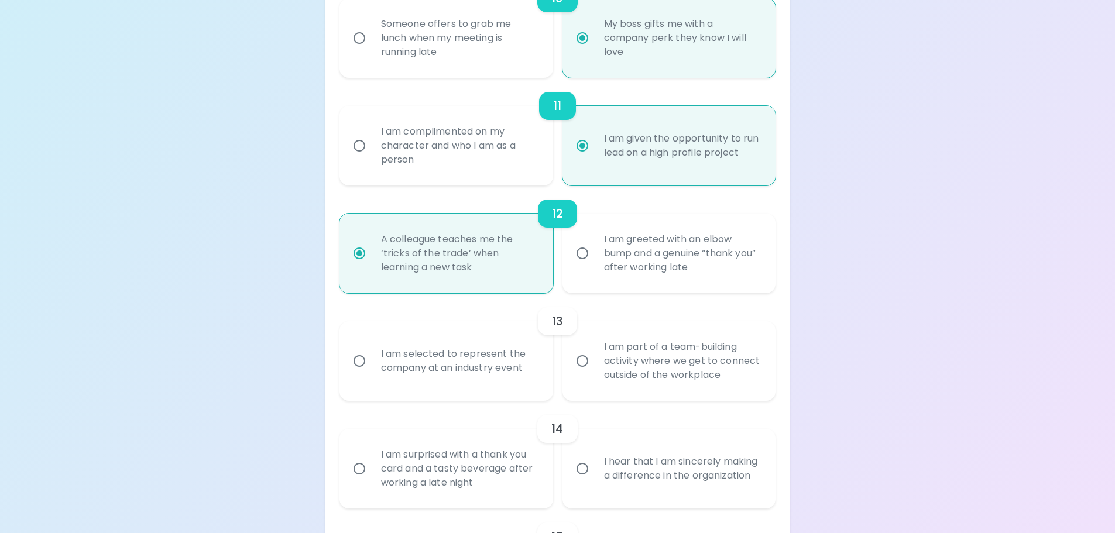
scroll to position [1338, 0]
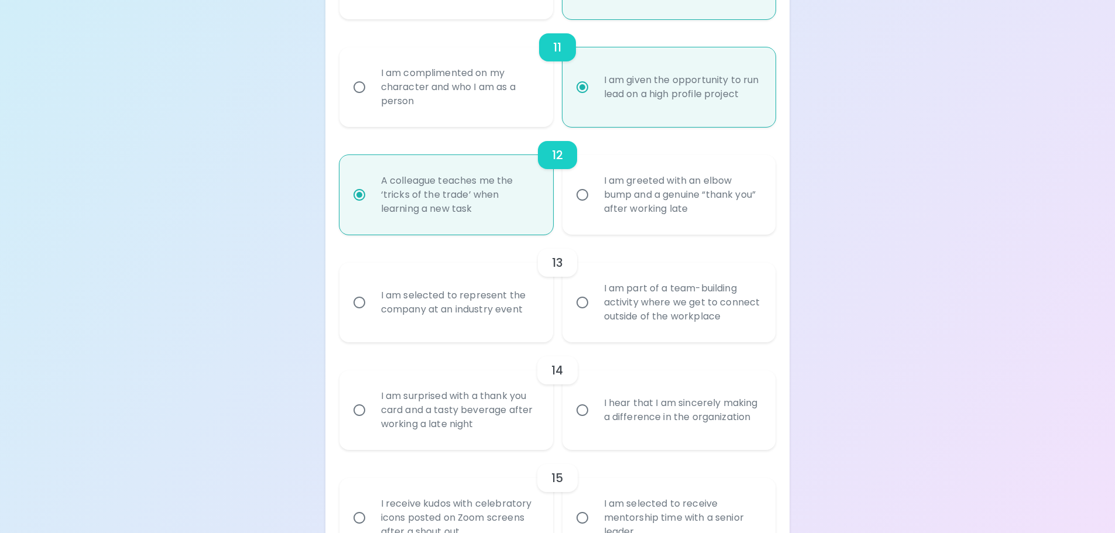
radio input "true"
click at [455, 294] on div "I am selected to represent the company at an industry event" at bounding box center [459, 303] width 175 height 56
click at [372, 294] on input "I am selected to represent the company at an industry event" at bounding box center [359, 302] width 25 height 25
radio input "false"
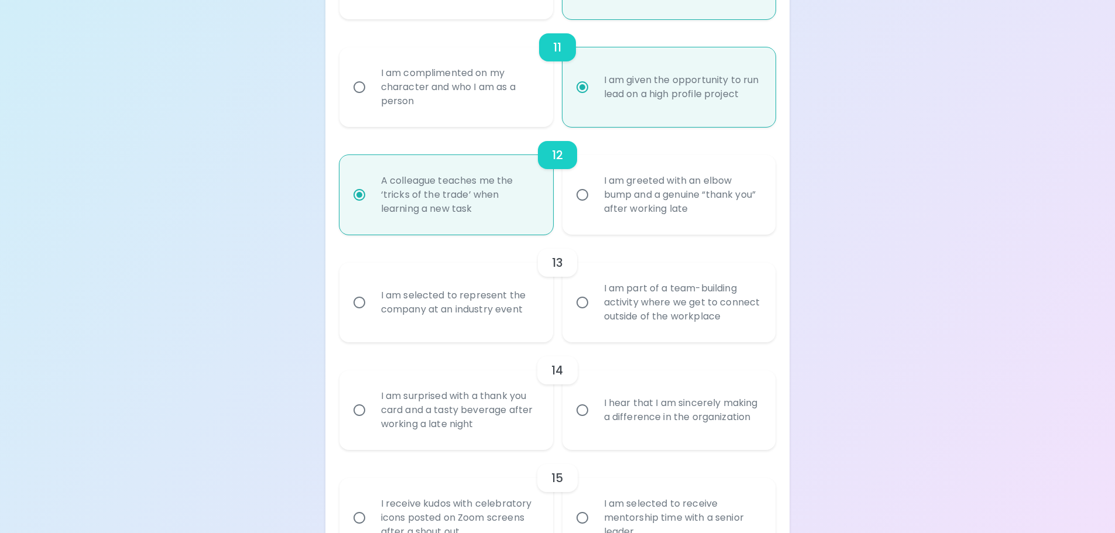
radio input "false"
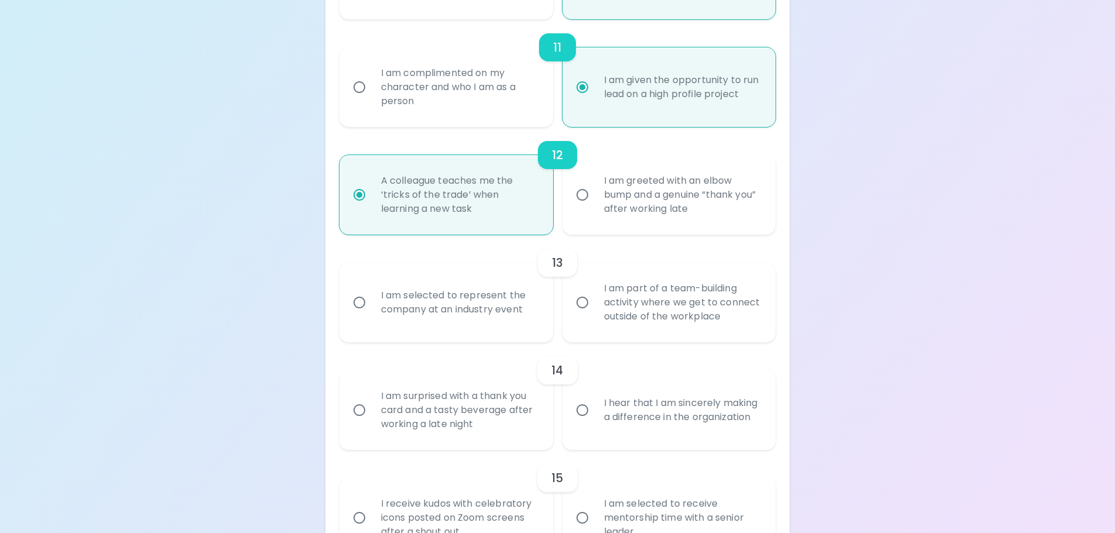
radio input "false"
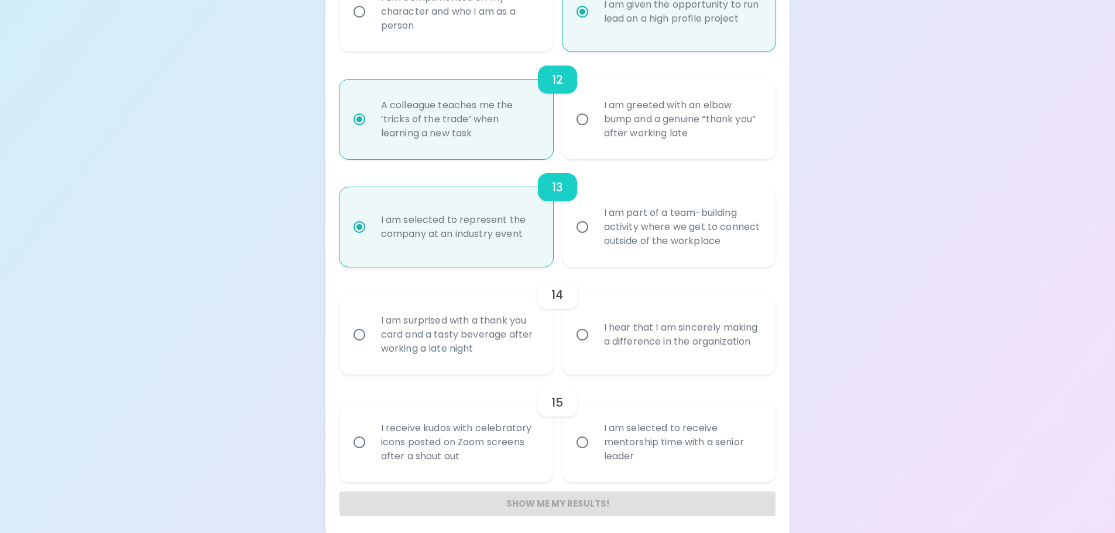
scroll to position [1420, 0]
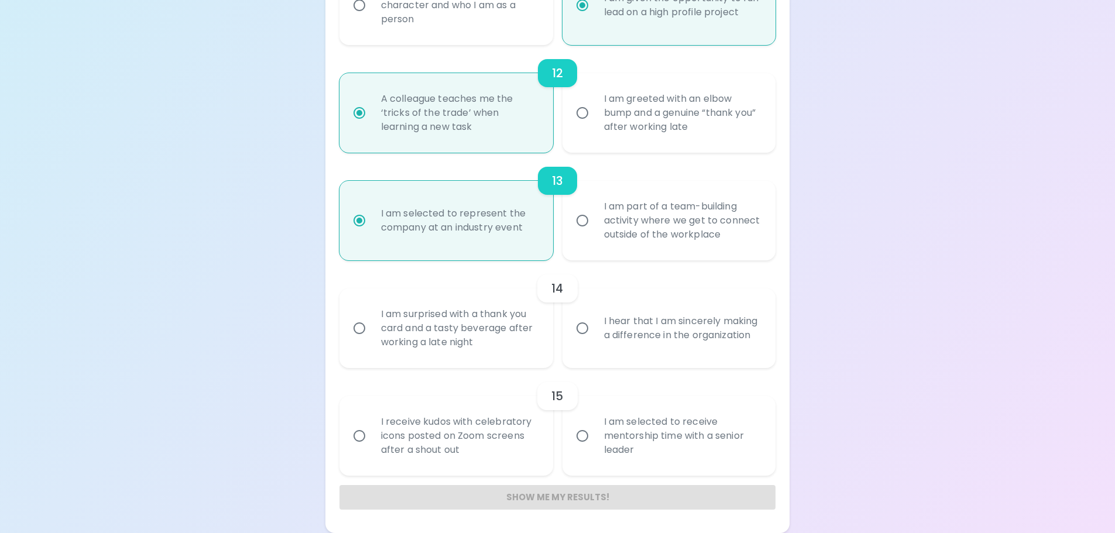
radio input "true"
click at [589, 322] on input "I hear that I am sincerely making a difference in the organization" at bounding box center [582, 328] width 25 height 25
radio input "false"
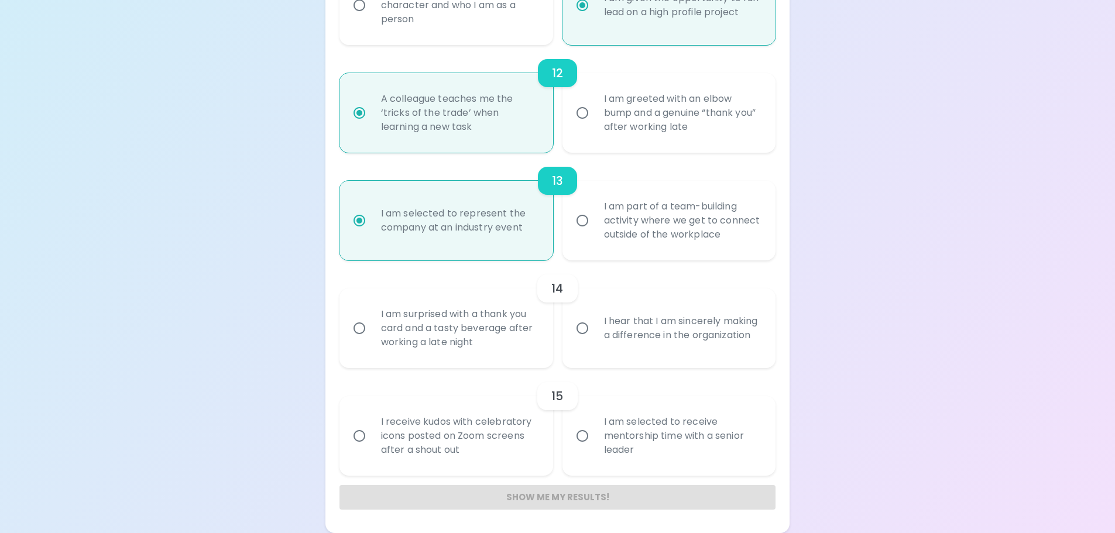
radio input "false"
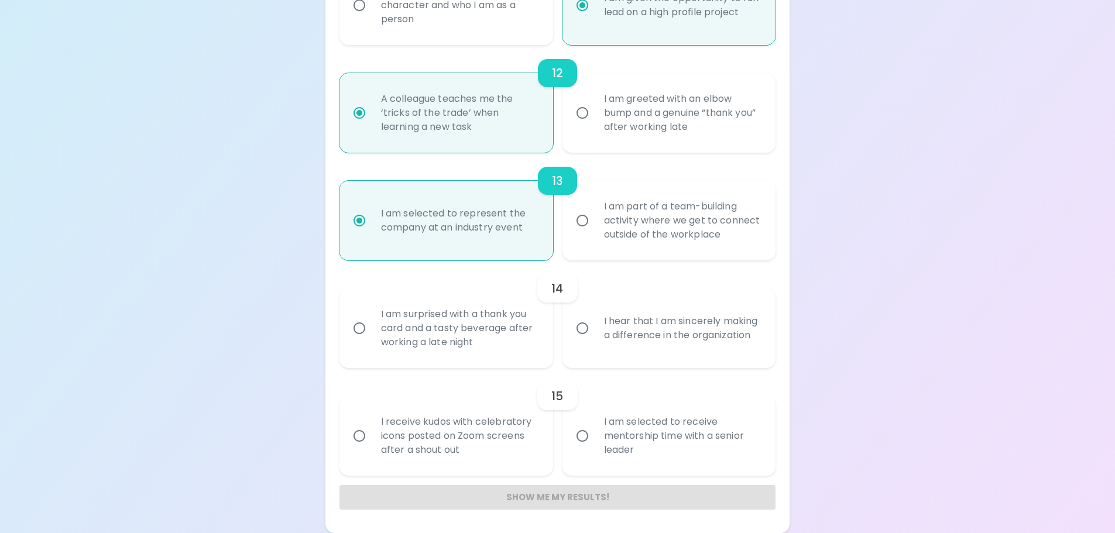
radio input "false"
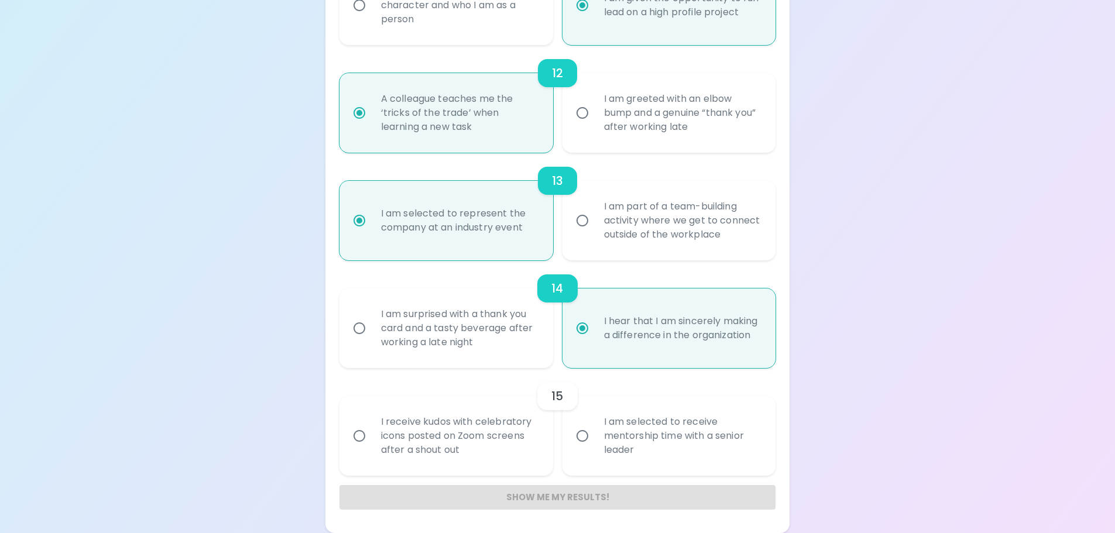
radio input "true"
click at [578, 431] on input "I am selected to receive mentorship time with a senior leader" at bounding box center [582, 436] width 25 height 25
radio input "false"
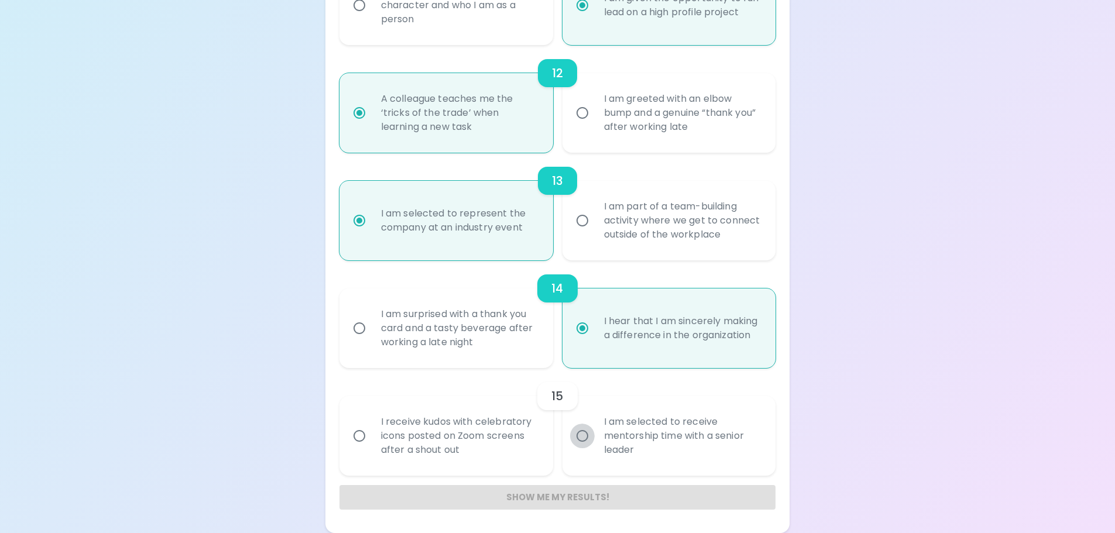
radio input "false"
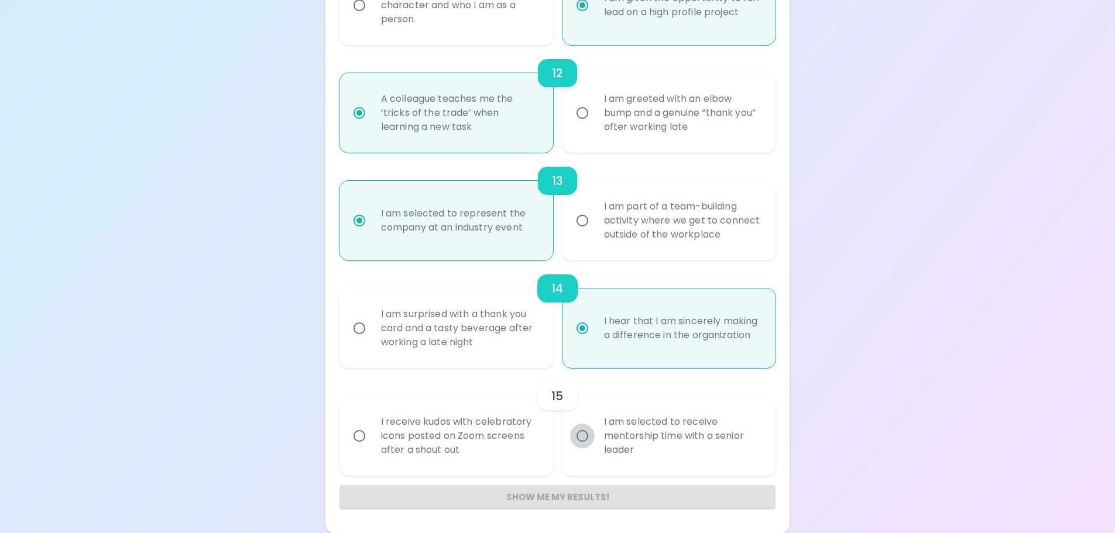
radio input "false"
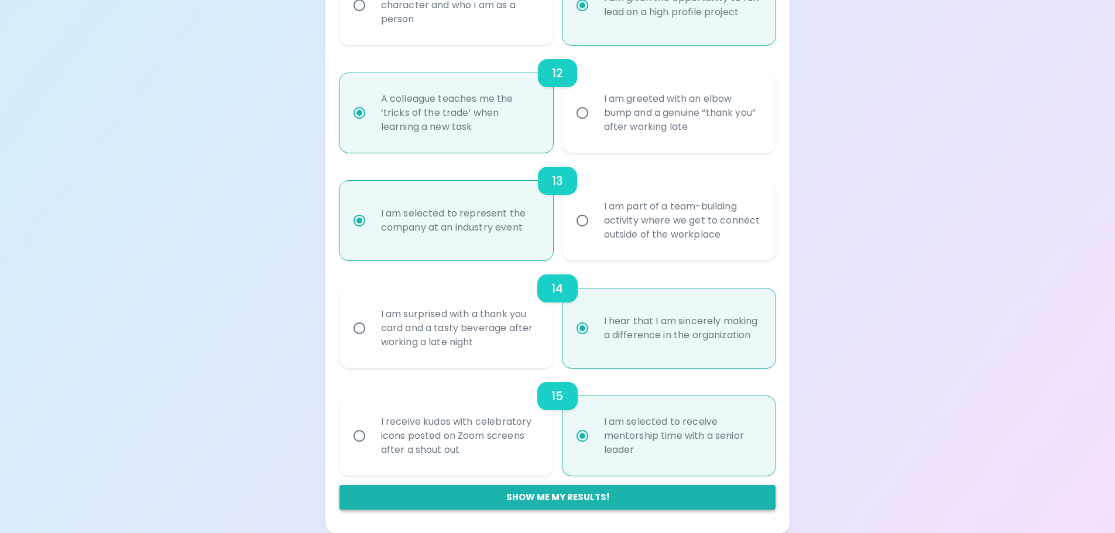
radio input "true"
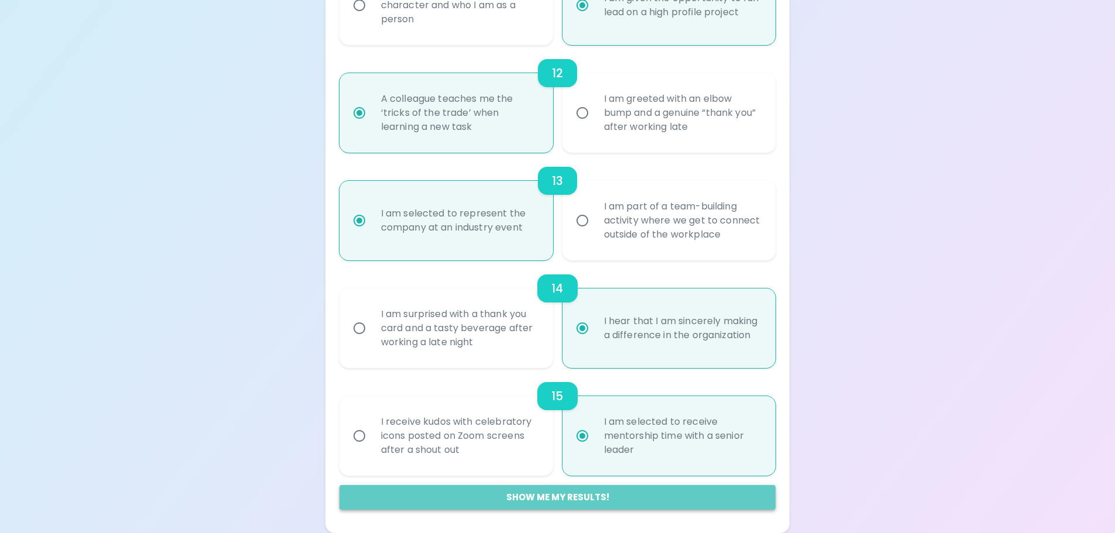
click at [557, 496] on button "Show me my results!" at bounding box center [558, 497] width 437 height 25
radio input "false"
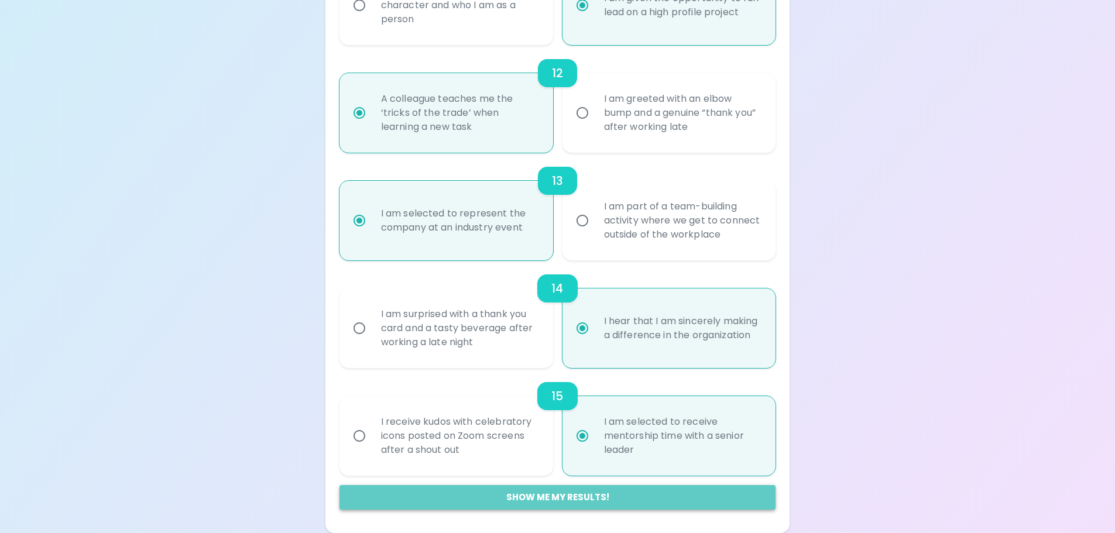
radio input "false"
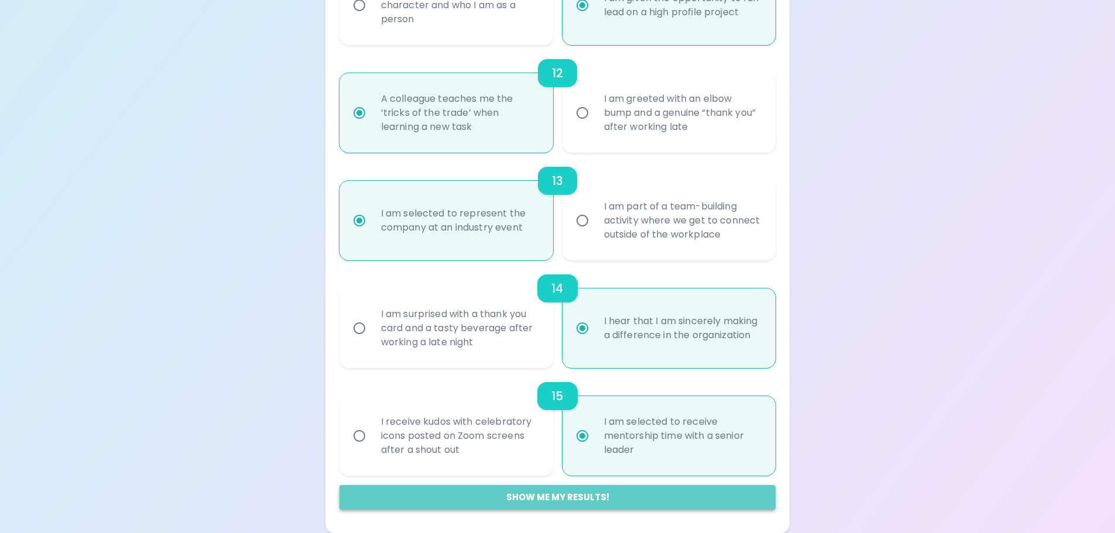
radio input "false"
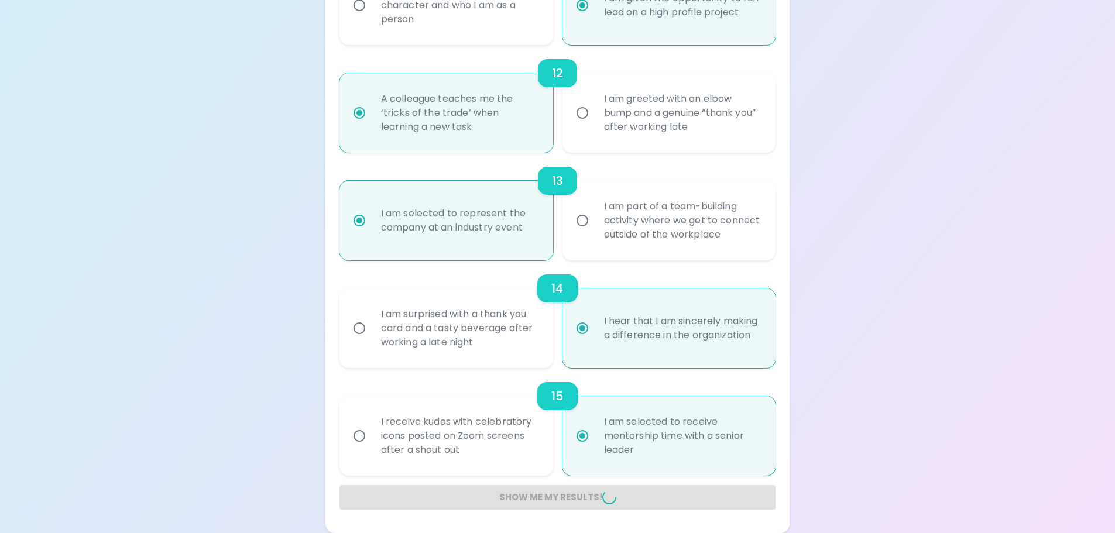
radio input "false"
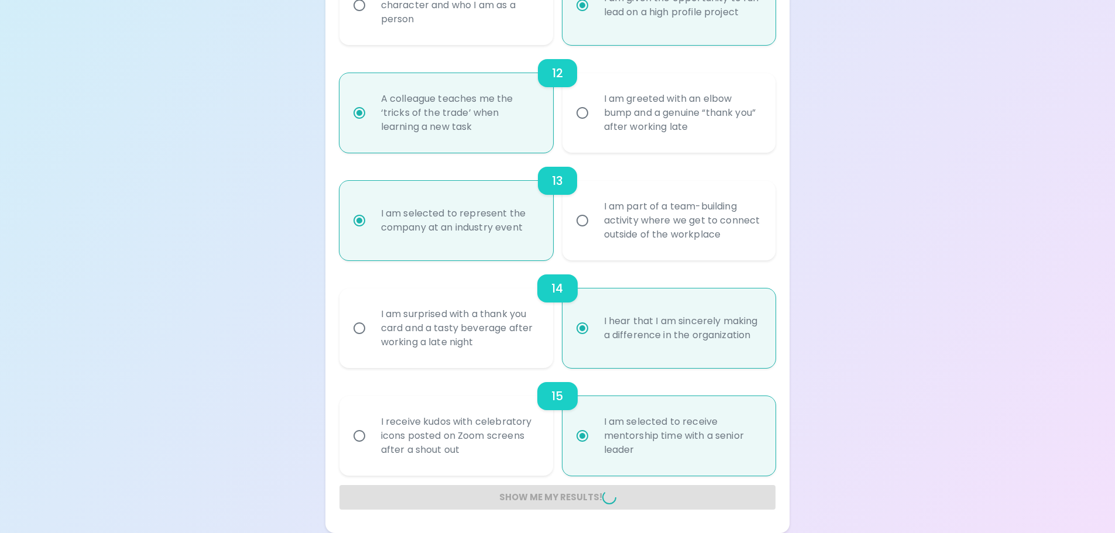
radio input "false"
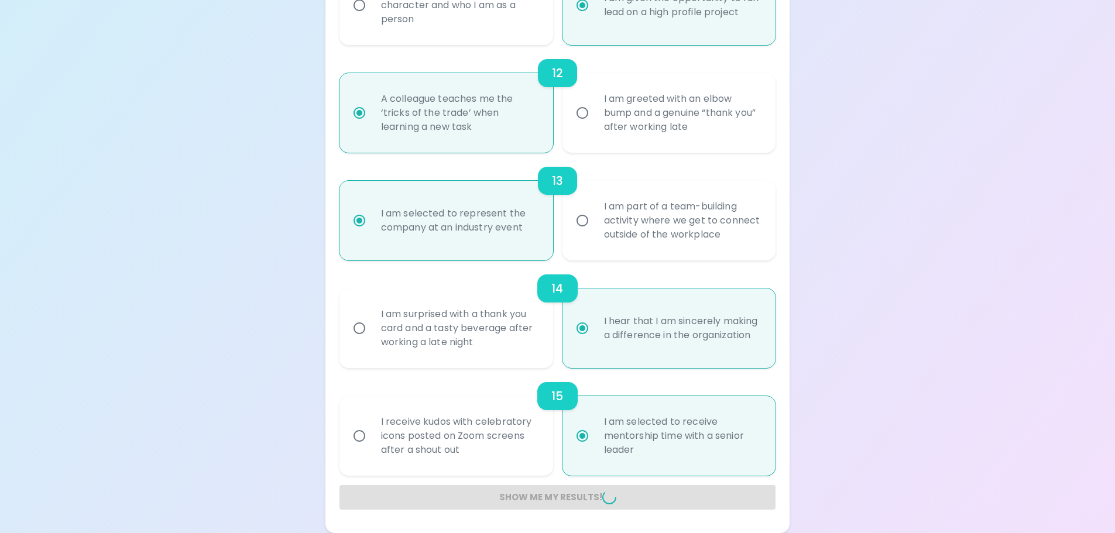
radio input "false"
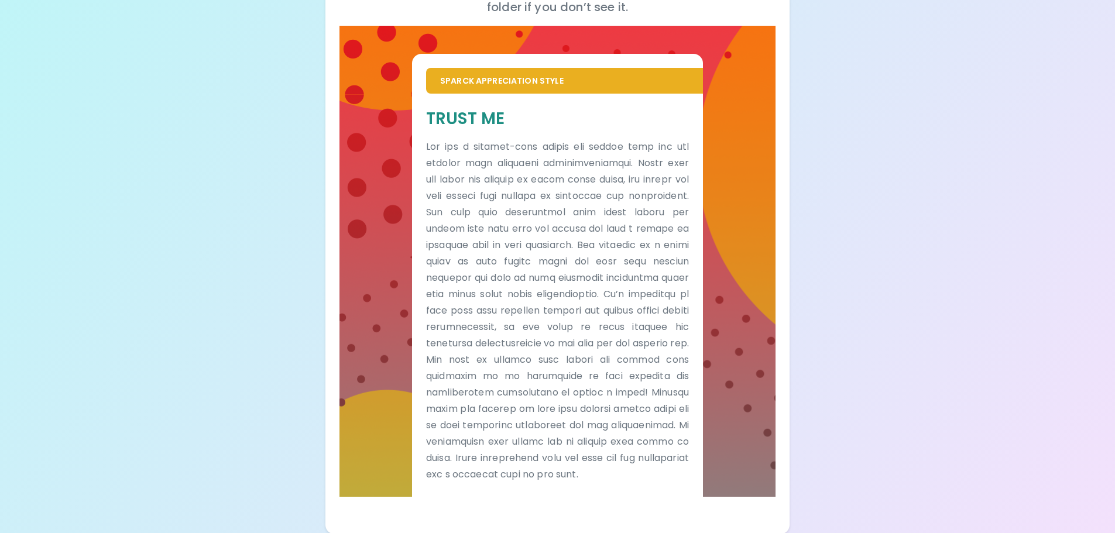
scroll to position [221, 0]
